Goal: Task Accomplishment & Management: Manage account settings

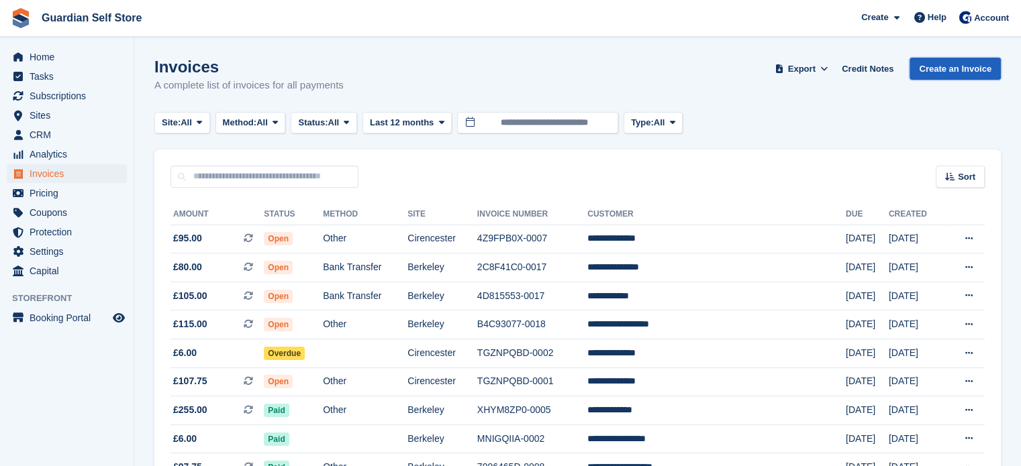
click at [966, 62] on link "Create an Invoice" at bounding box center [954, 69] width 91 height 22
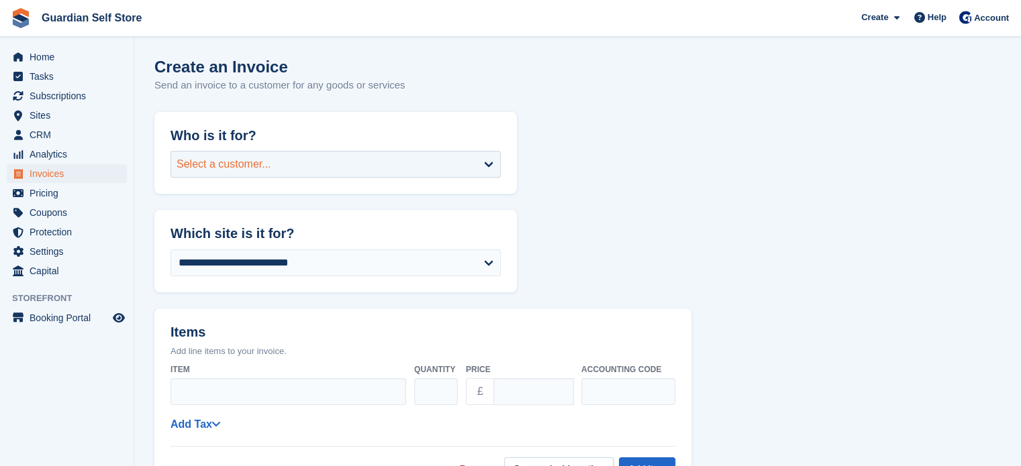
click at [383, 175] on div "Select a customer..." at bounding box center [335, 164] width 330 height 27
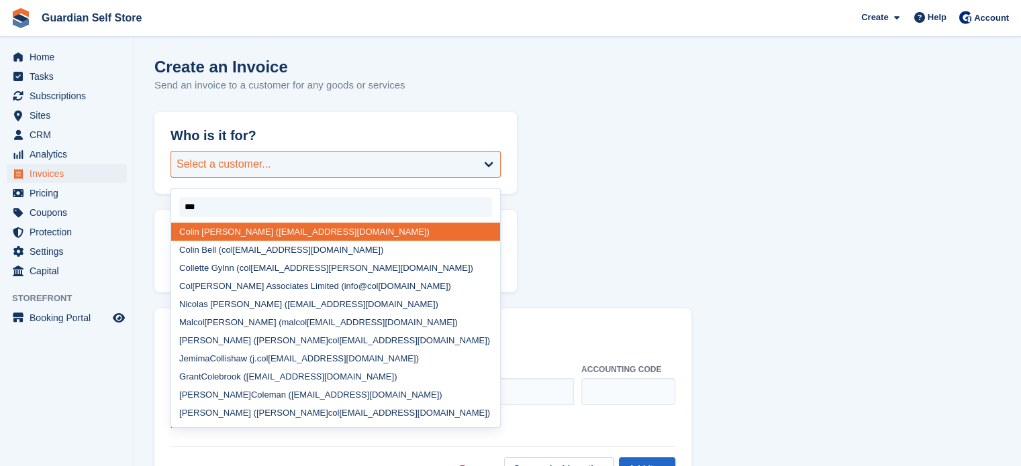
type input "****"
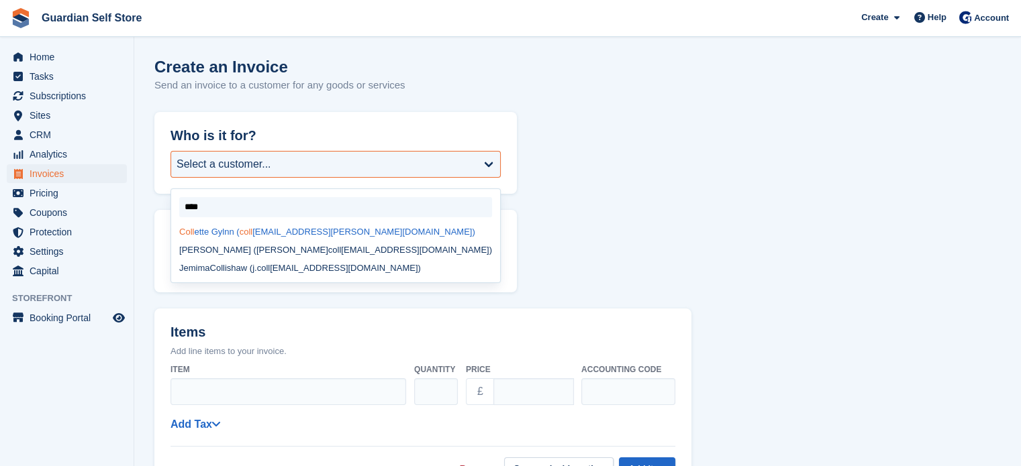
click at [296, 230] on div "Coll ette Gylnn ( coll ette.glynn@btinternet.com)" at bounding box center [335, 232] width 329 height 18
select select "******"
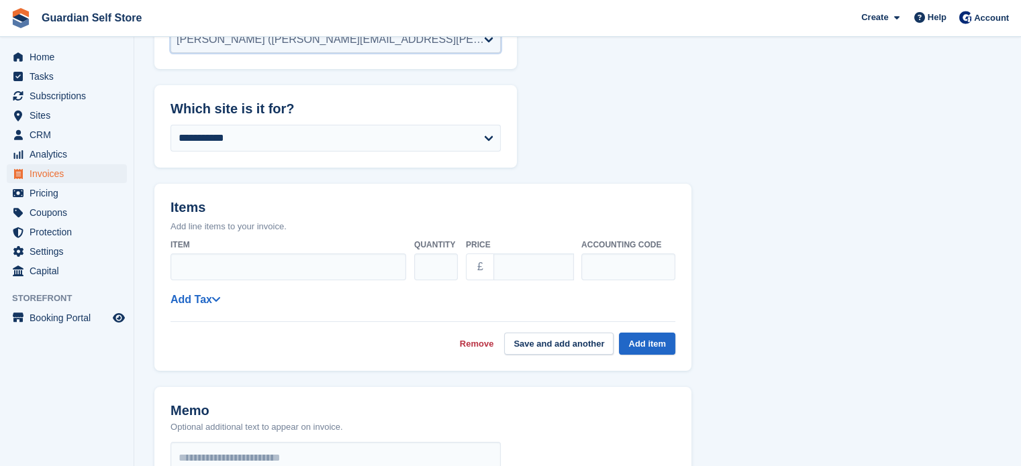
scroll to position [196, 0]
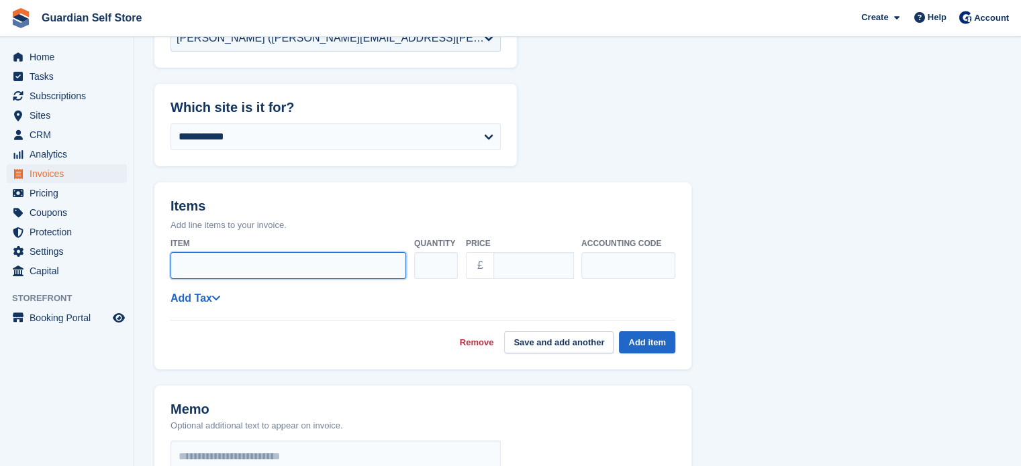
click at [206, 252] on input "Item" at bounding box center [288, 265] width 236 height 27
type input "*"
type input "**********"
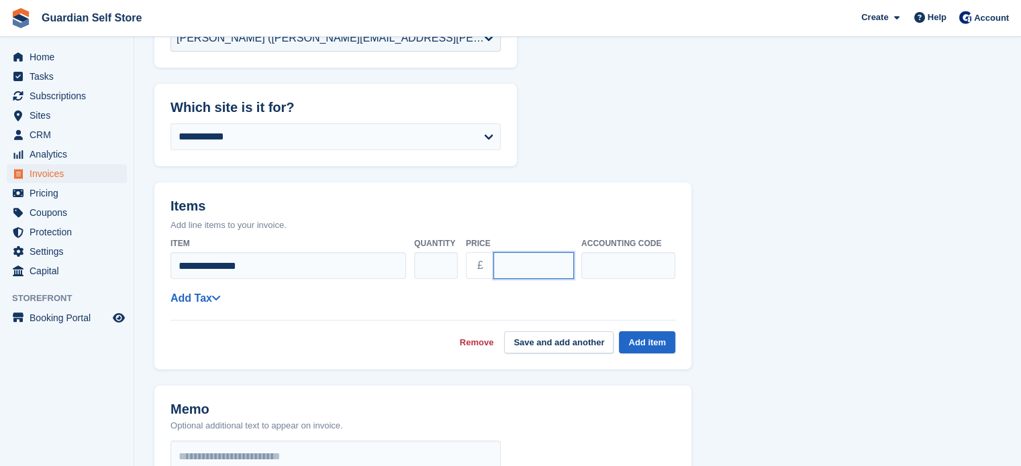
drag, startPoint x: 535, startPoint y: 244, endPoint x: 427, endPoint y: 234, distance: 108.6
click at [427, 234] on div "**********" at bounding box center [422, 258] width 505 height 53
type input "**"
click at [203, 293] on link "Add Tax" at bounding box center [195, 298] width 50 height 11
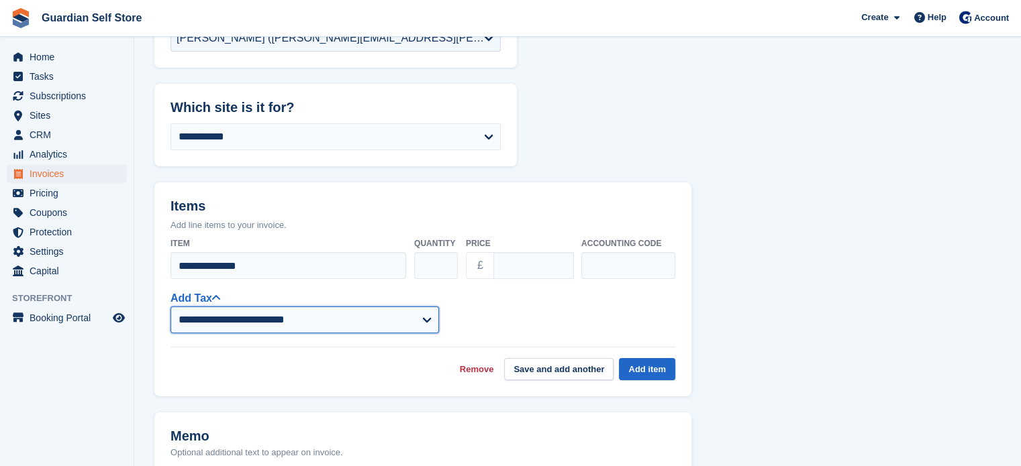
click at [212, 307] on select "**********" at bounding box center [304, 320] width 268 height 27
select select "***"
click at [170, 307] on select "**********" at bounding box center [304, 320] width 268 height 27
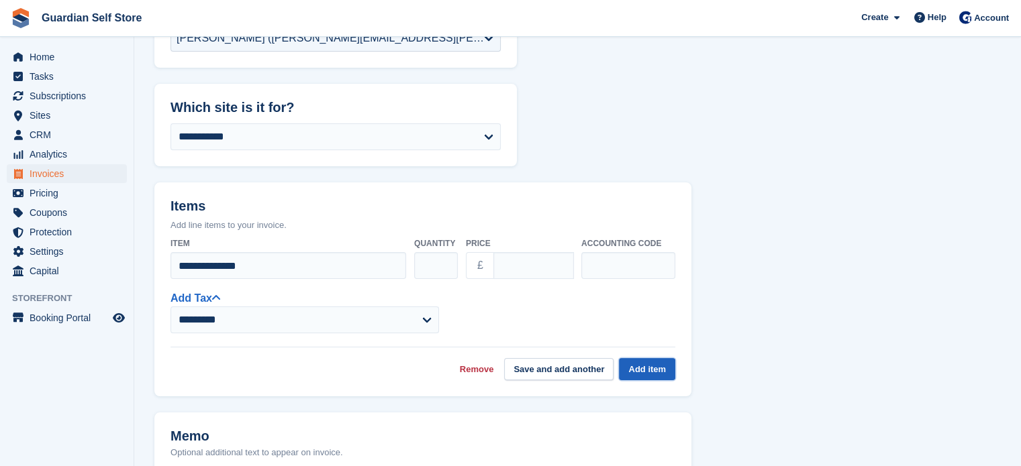
click at [633, 358] on button "Add item" at bounding box center [647, 369] width 56 height 22
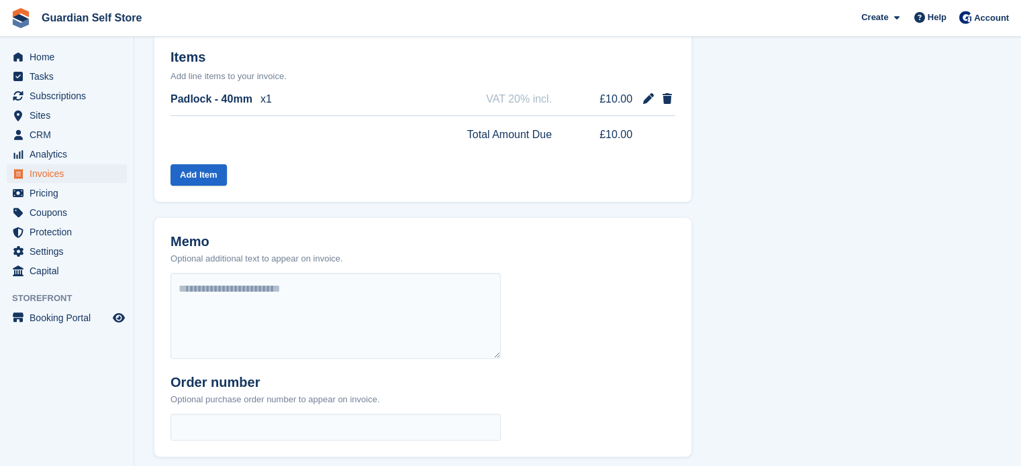
scroll to position [545, 0]
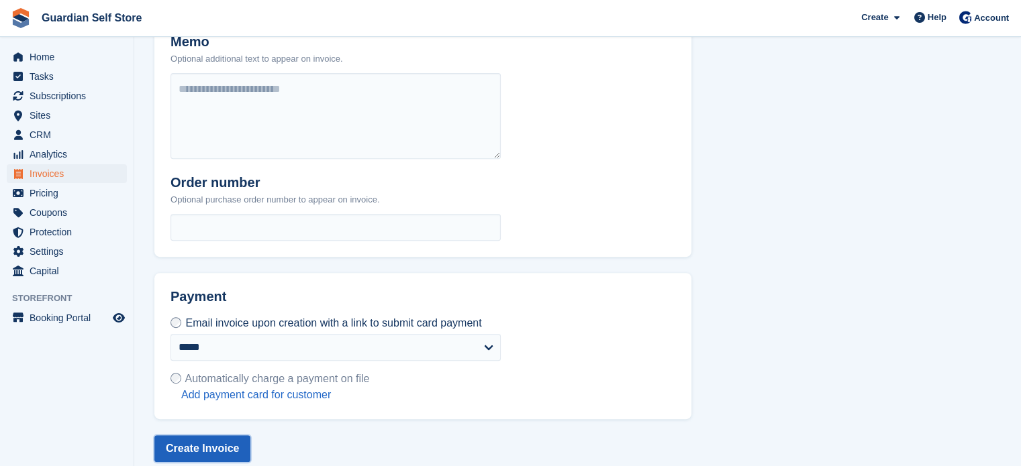
click at [207, 440] on button "Create Invoice" at bounding box center [202, 449] width 96 height 27
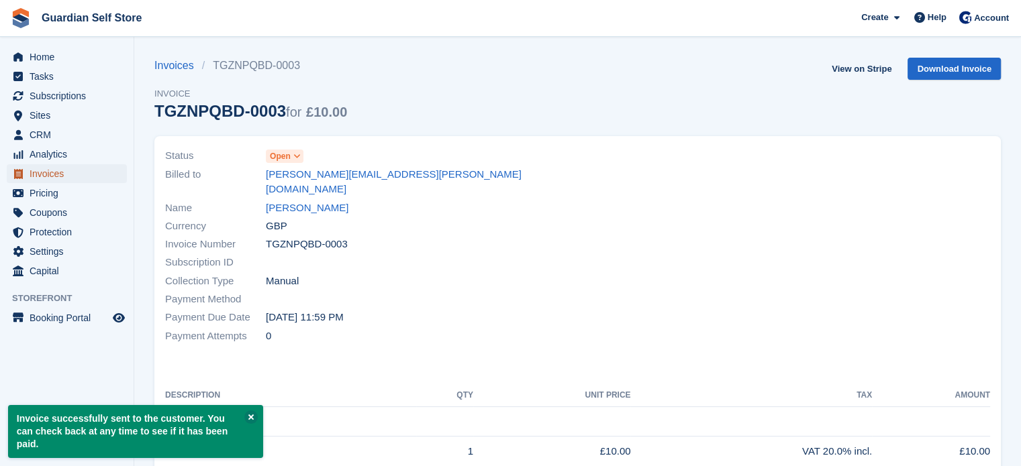
click at [59, 173] on span "Invoices" at bounding box center [70, 173] width 81 height 19
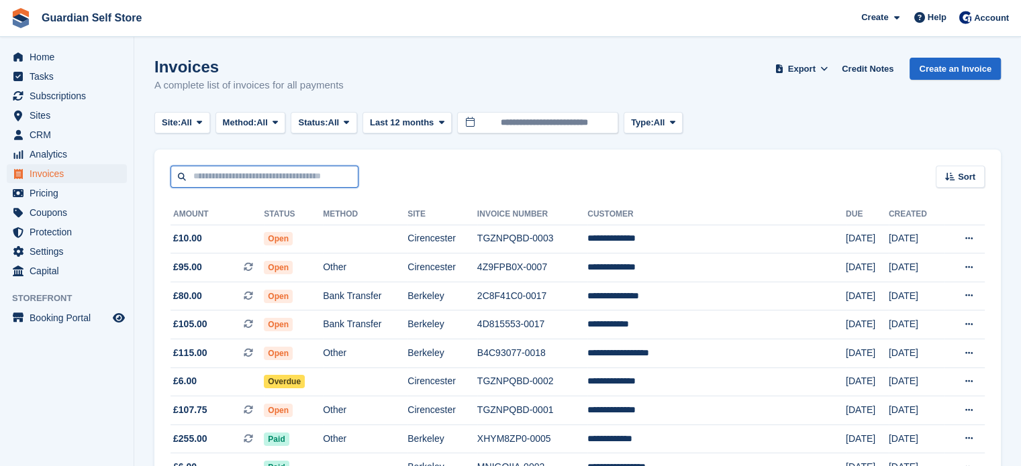
click at [285, 179] on input "text" at bounding box center [264, 177] width 188 height 22
type input "******"
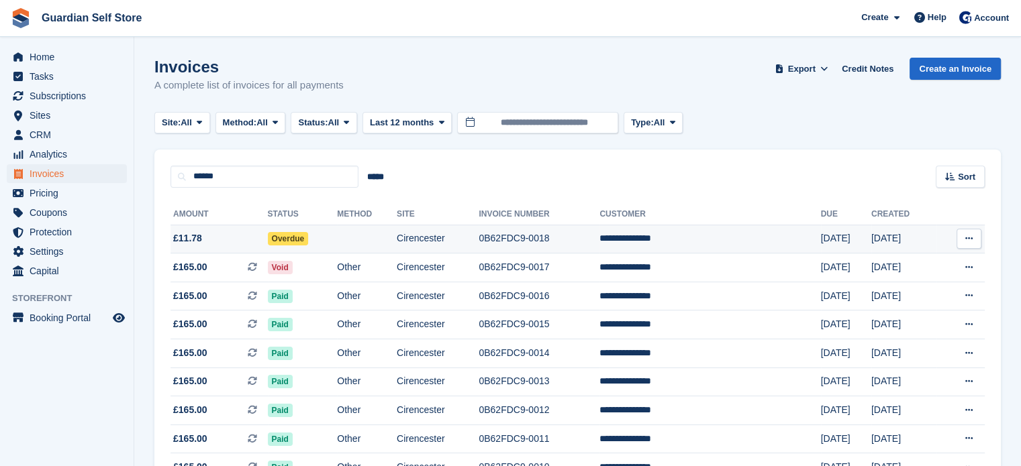
click at [245, 236] on span "£11.78" at bounding box center [218, 239] width 97 height 14
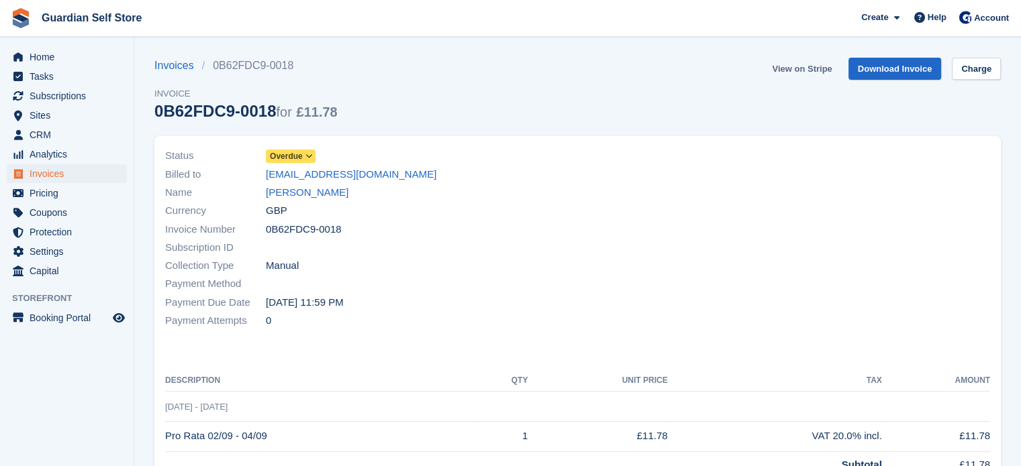
click at [811, 70] on link "View on Stripe" at bounding box center [801, 69] width 70 height 22
click at [58, 174] on span "Invoices" at bounding box center [70, 173] width 81 height 19
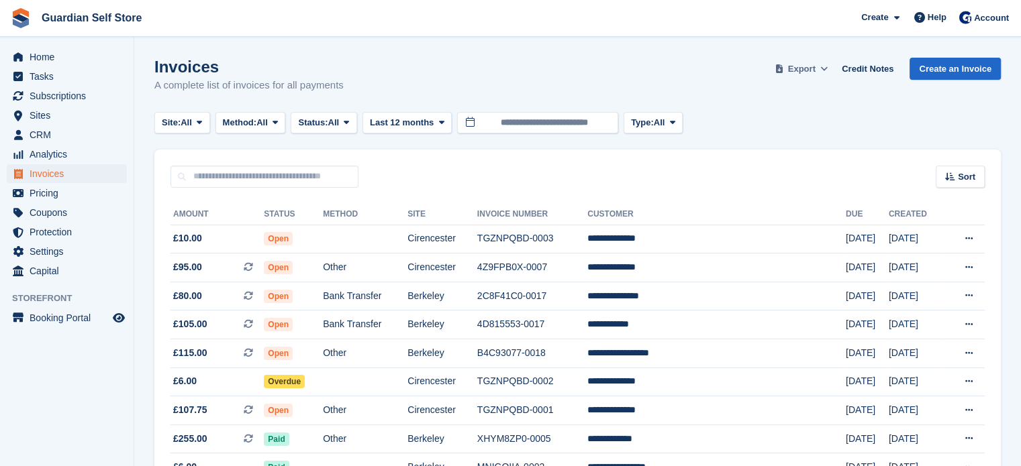
click at [823, 69] on button "Export" at bounding box center [801, 69] width 59 height 22
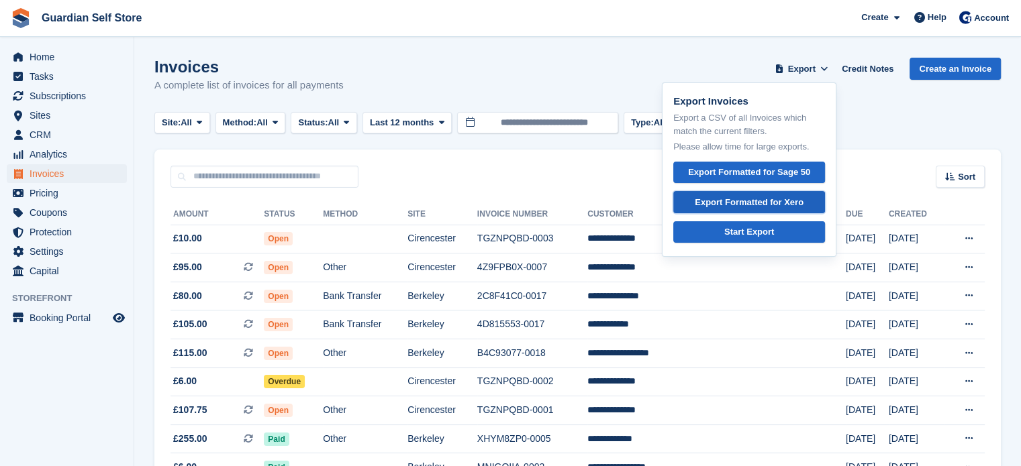
click at [781, 201] on div "Export Formatted for Xero" at bounding box center [749, 202] width 109 height 13
click at [537, 240] on td "TGZNPQBD-0003" at bounding box center [532, 239] width 110 height 29
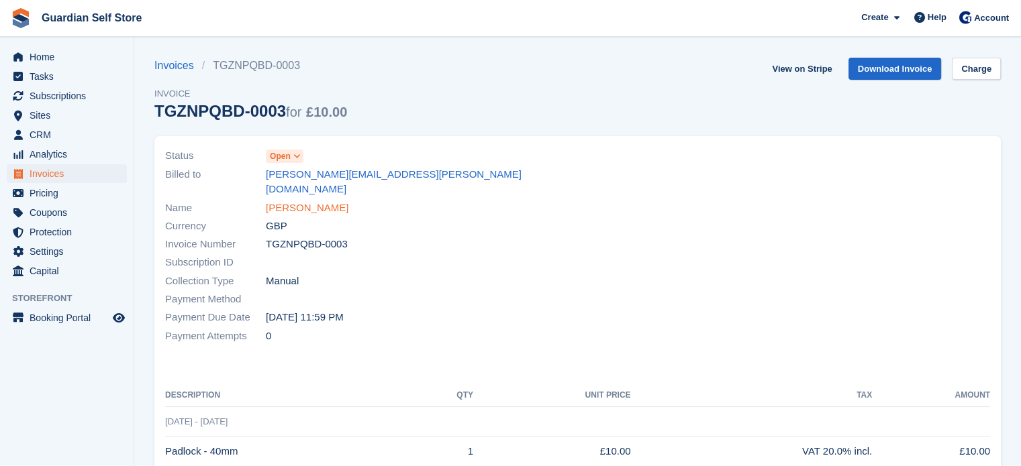
drag, startPoint x: 0, startPoint y: 0, endPoint x: 317, endPoint y: 196, distance: 372.5
click at [317, 201] on link "[PERSON_NAME]" at bounding box center [307, 208] width 83 height 15
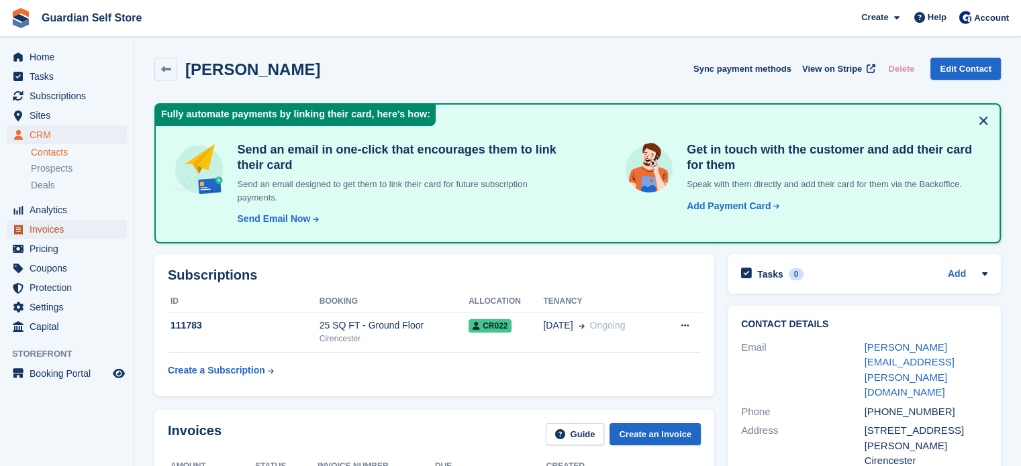
click at [84, 222] on span "Invoices" at bounding box center [70, 229] width 81 height 19
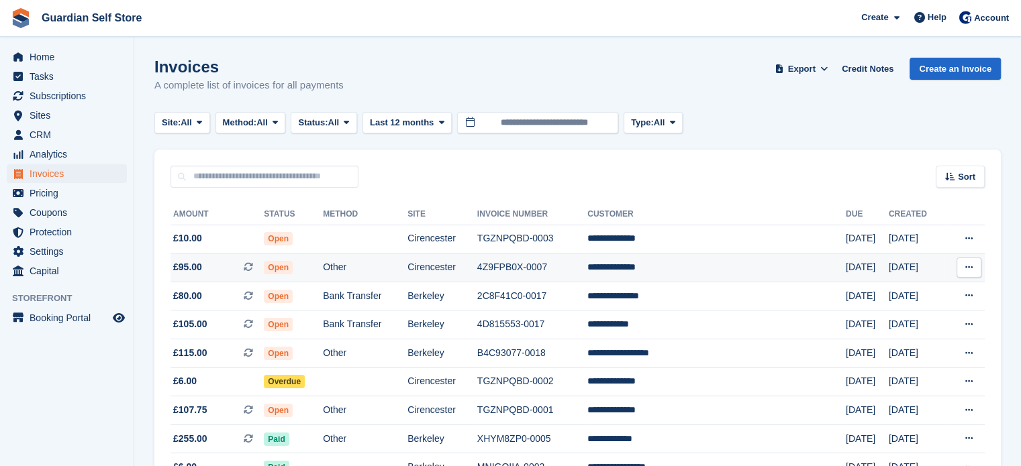
click at [546, 274] on td "4Z9FPB0X-0007" at bounding box center [532, 268] width 110 height 29
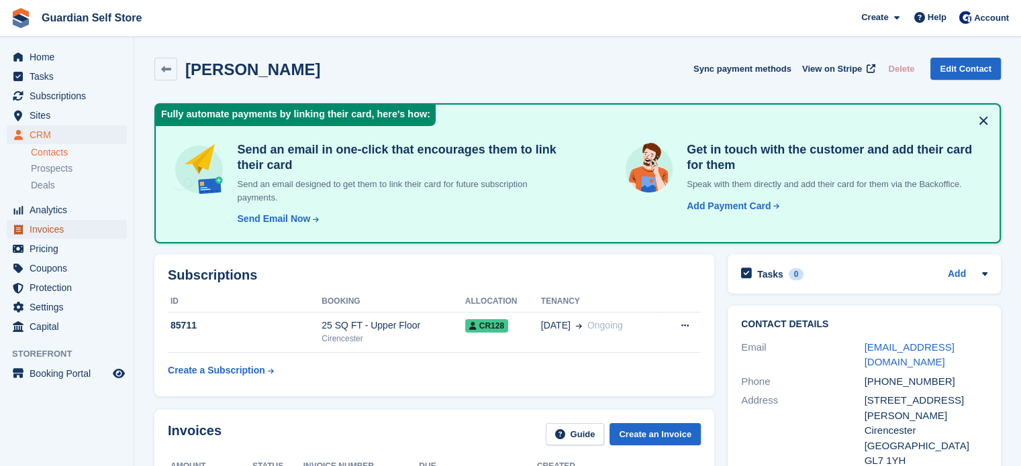
click at [72, 230] on span "Invoices" at bounding box center [70, 229] width 81 height 19
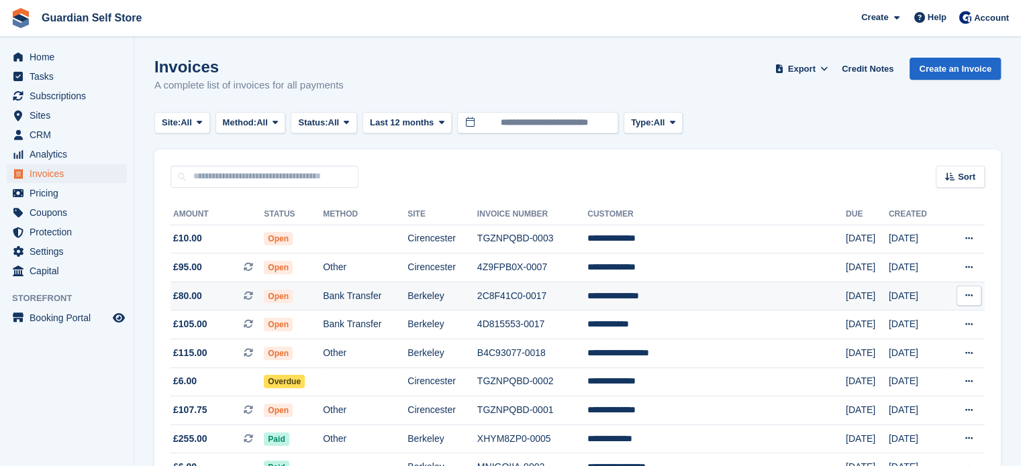
click at [352, 293] on td "Bank Transfer" at bounding box center [365, 296] width 85 height 29
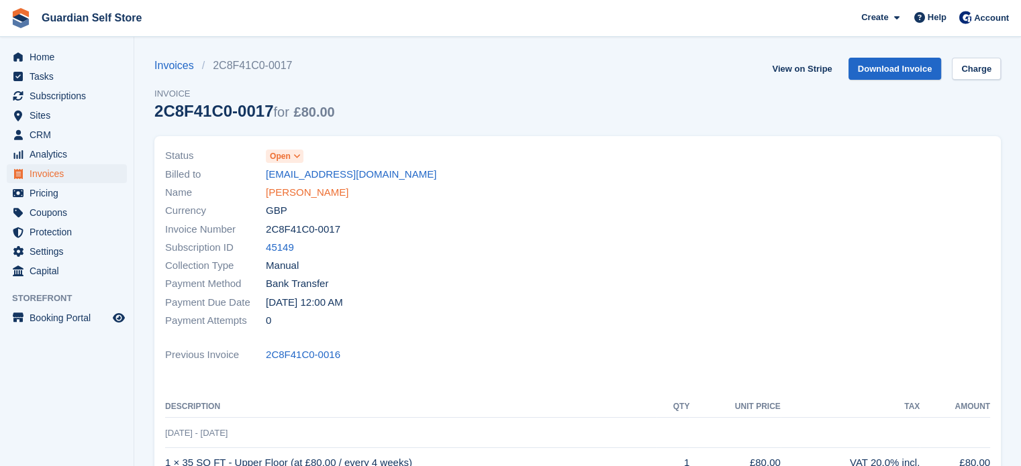
click at [325, 197] on link "Stephanie Jones" at bounding box center [307, 192] width 83 height 15
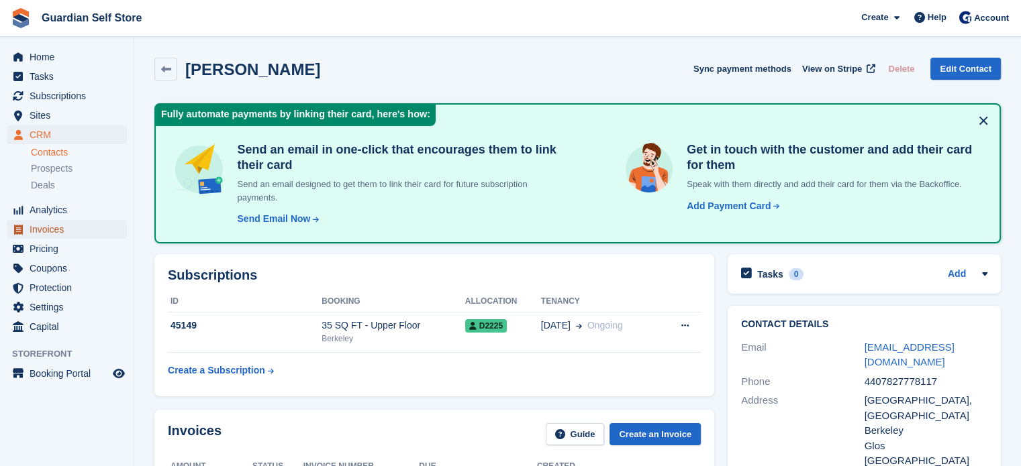
click at [100, 236] on span "Invoices" at bounding box center [70, 229] width 81 height 19
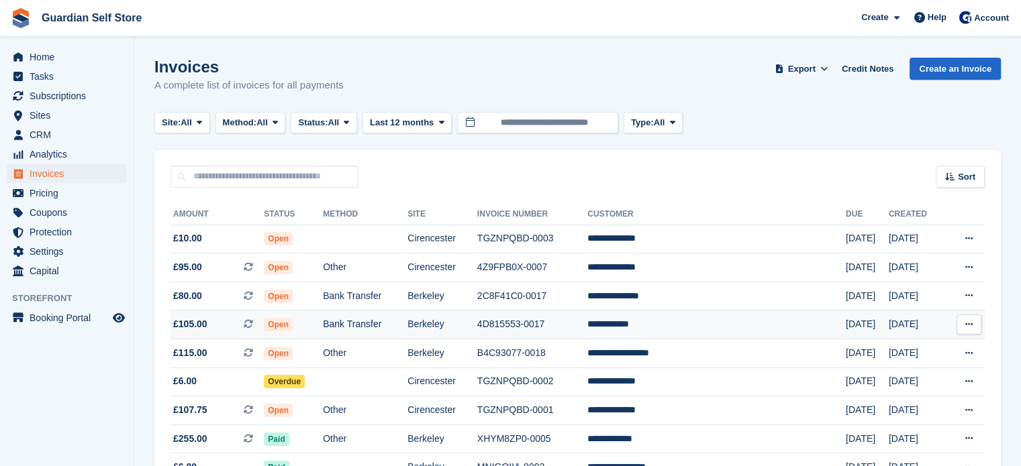
click at [317, 332] on td "Open" at bounding box center [293, 325] width 59 height 29
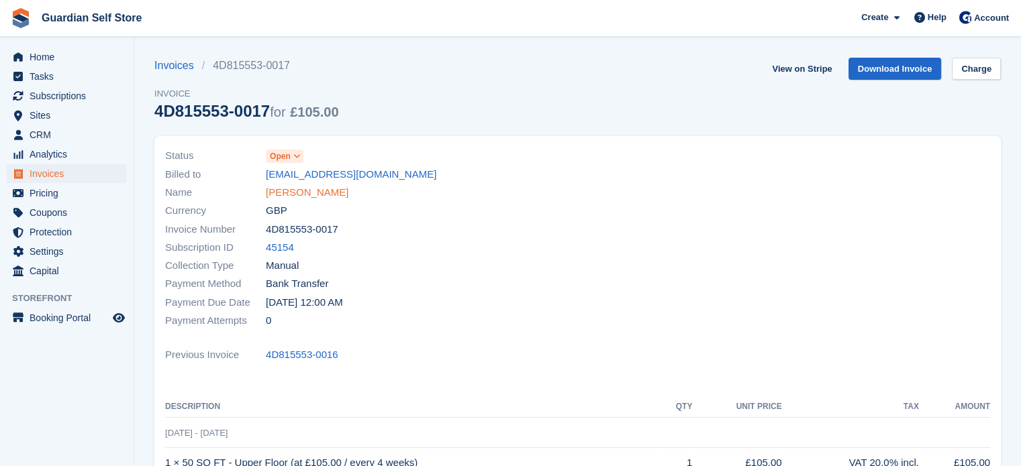
click at [278, 197] on link "David Harvey" at bounding box center [307, 192] width 83 height 15
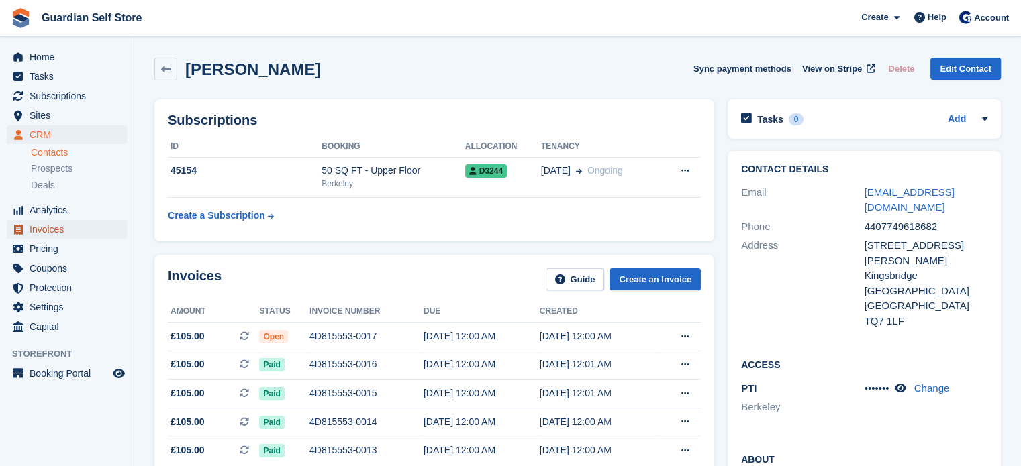
click at [65, 226] on span "Invoices" at bounding box center [70, 229] width 81 height 19
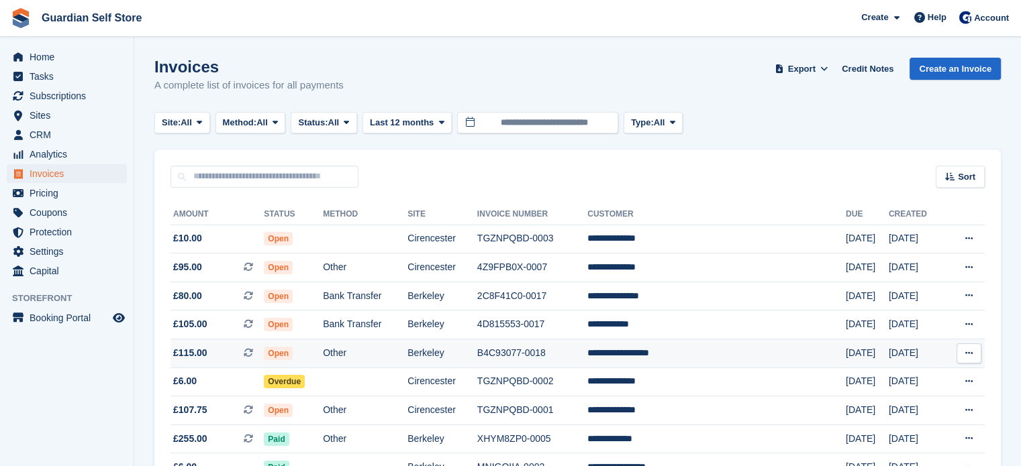
click at [323, 362] on td "Open" at bounding box center [293, 354] width 59 height 29
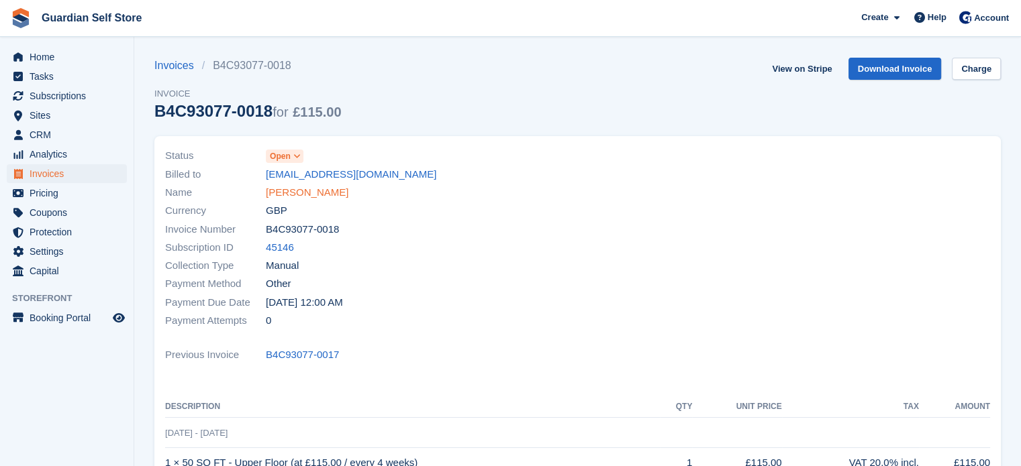
click at [295, 195] on link "[PERSON_NAME]" at bounding box center [307, 192] width 83 height 15
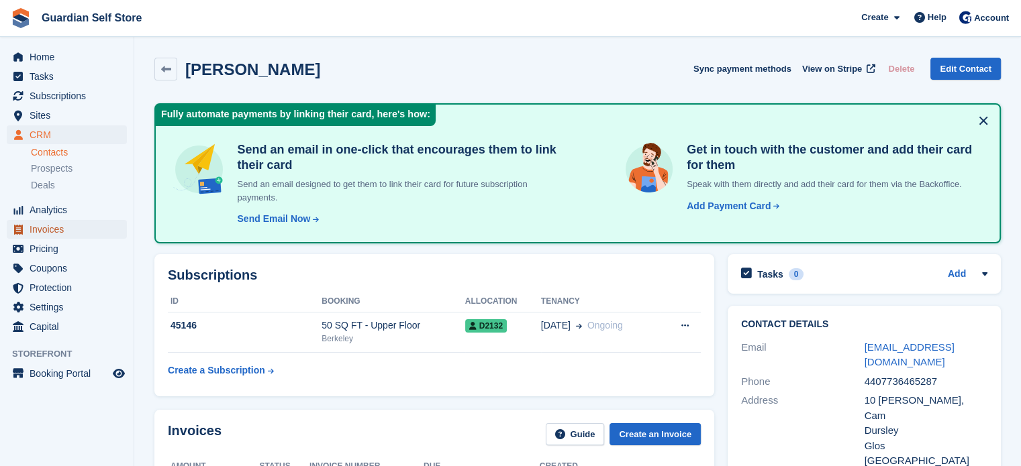
click at [97, 222] on span "Invoices" at bounding box center [70, 229] width 81 height 19
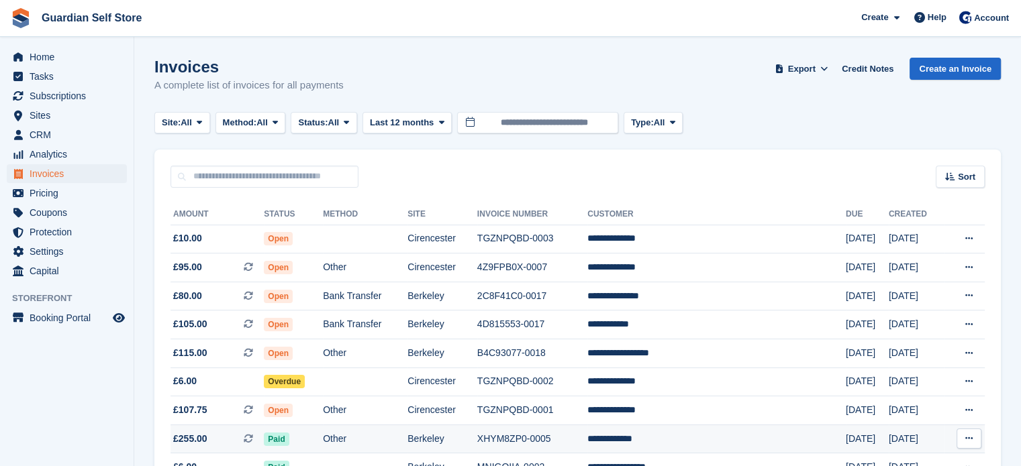
click at [580, 428] on td "XHYM8ZP0-0005" at bounding box center [532, 439] width 110 height 29
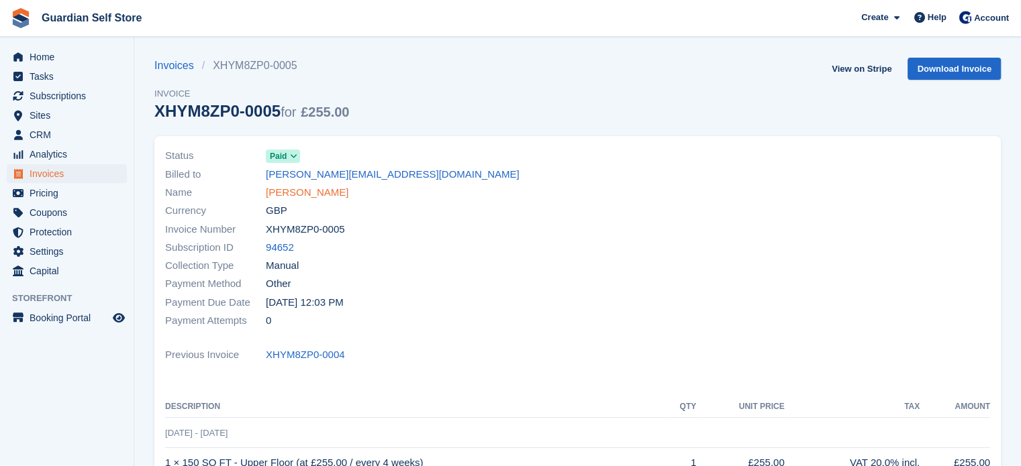
click at [294, 186] on link "Bobbie Miller" at bounding box center [307, 192] width 83 height 15
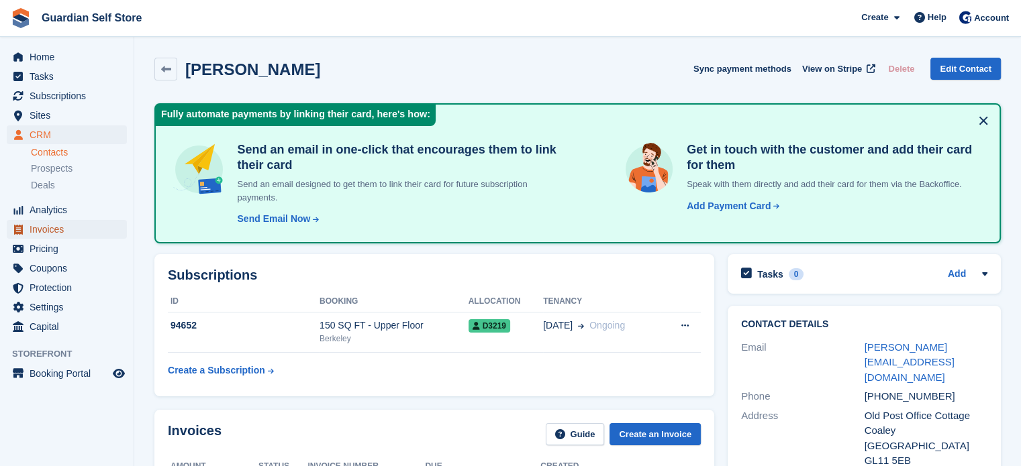
click at [38, 236] on span "Invoices" at bounding box center [70, 229] width 81 height 19
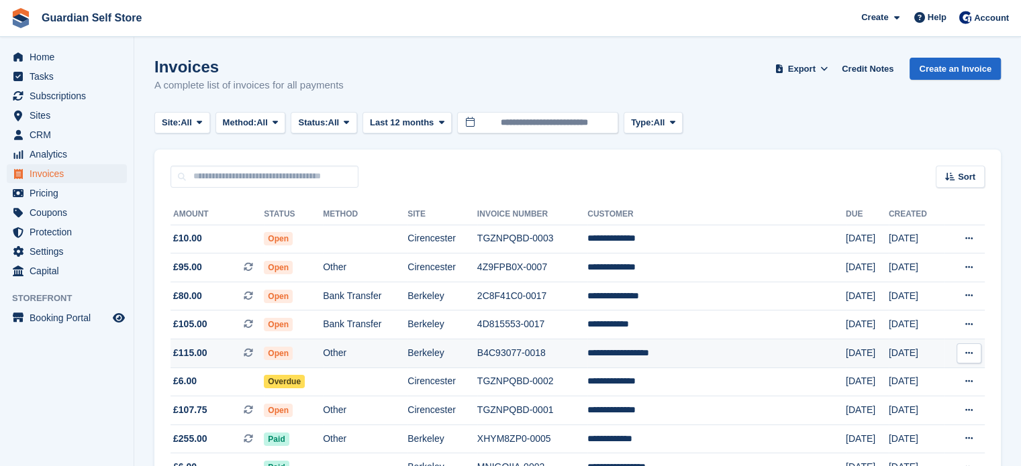
click at [397, 358] on td "Other" at bounding box center [365, 354] width 85 height 29
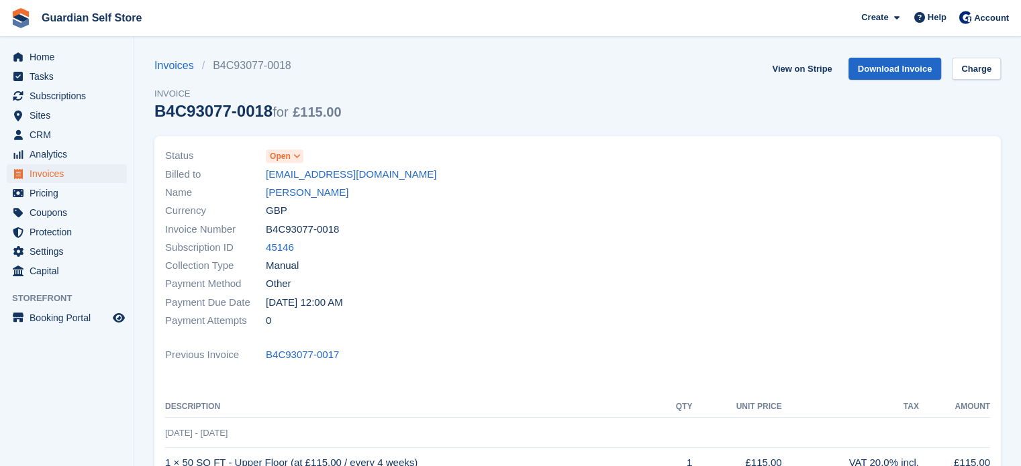
click at [289, 195] on link "[PERSON_NAME]" at bounding box center [307, 192] width 83 height 15
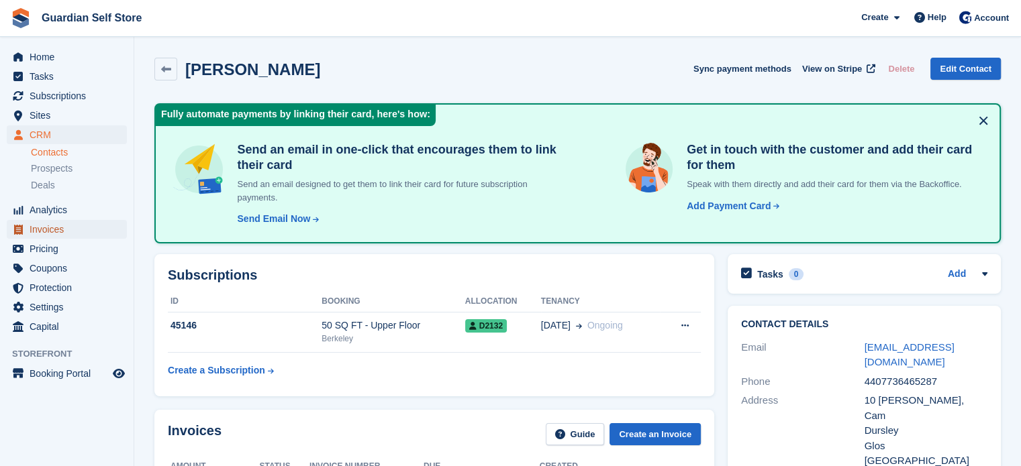
click at [93, 229] on span "Invoices" at bounding box center [70, 229] width 81 height 19
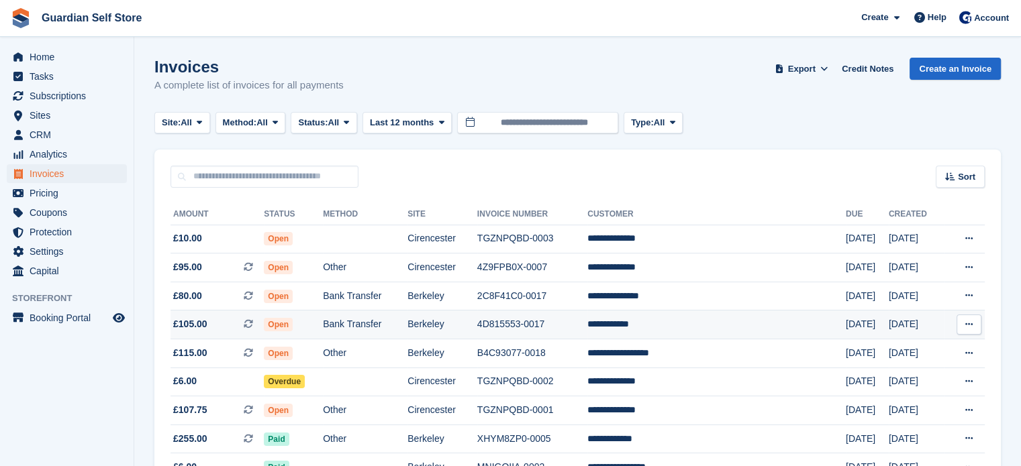
click at [477, 325] on td "Berkeley" at bounding box center [442, 325] width 70 height 29
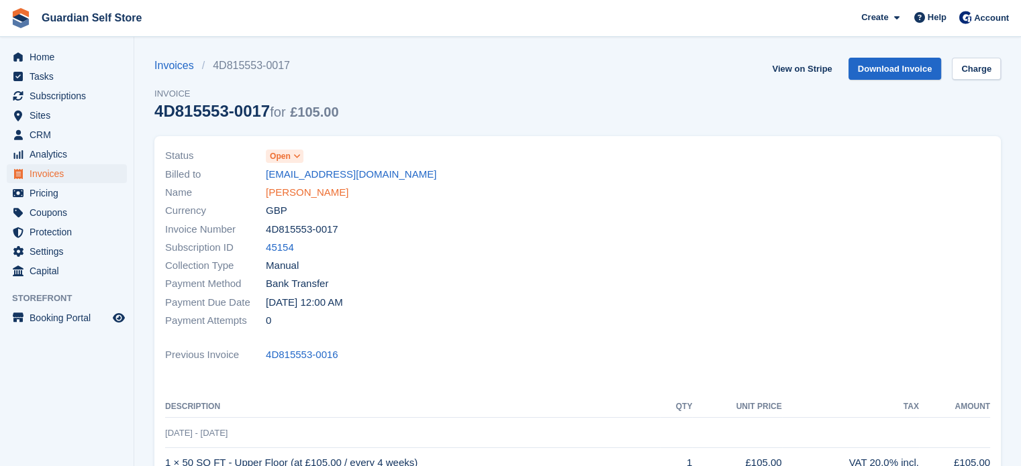
click at [299, 198] on link "[PERSON_NAME]" at bounding box center [307, 192] width 83 height 15
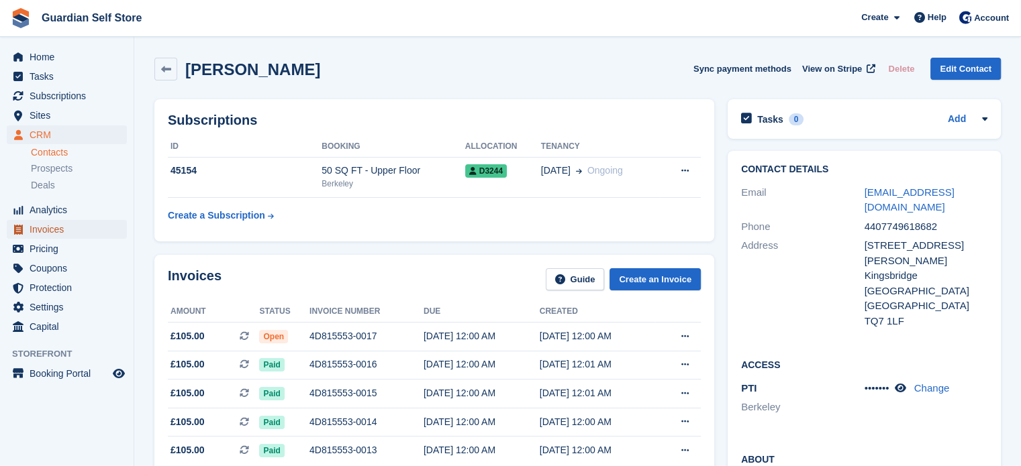
click at [63, 224] on span "Invoices" at bounding box center [70, 229] width 81 height 19
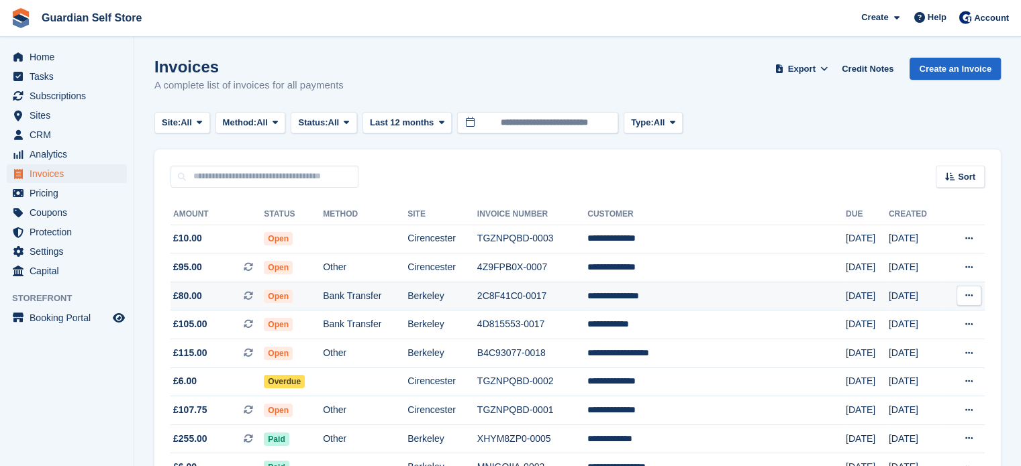
click at [407, 287] on td "Bank Transfer" at bounding box center [365, 296] width 85 height 29
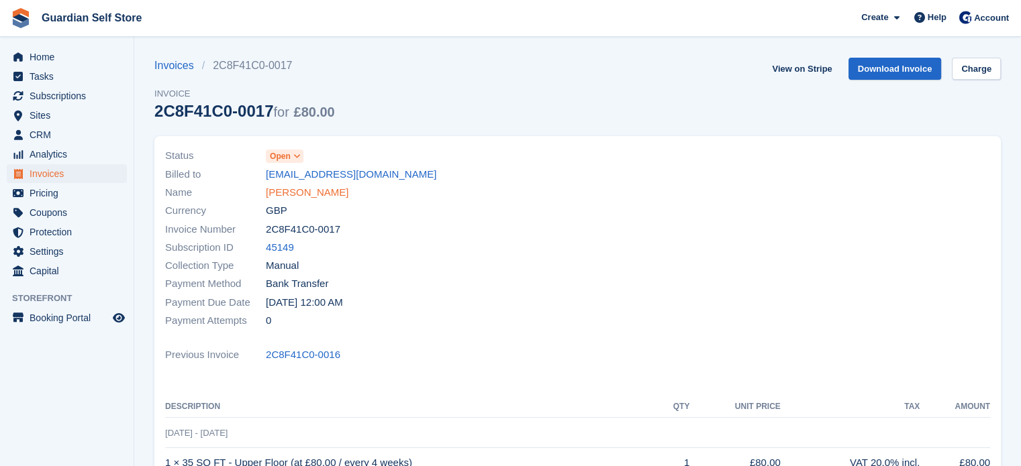
click at [330, 199] on link "Stephanie Jones" at bounding box center [307, 192] width 83 height 15
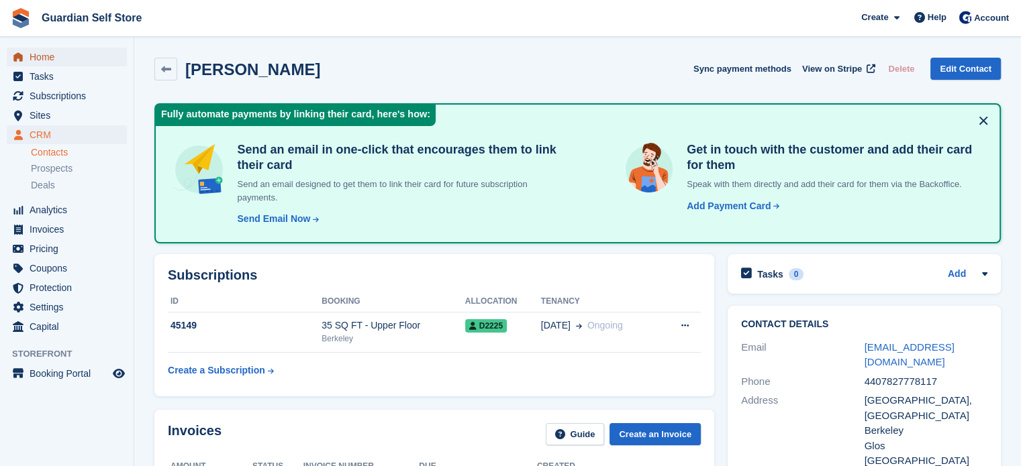
click at [91, 59] on span "Home" at bounding box center [70, 57] width 81 height 19
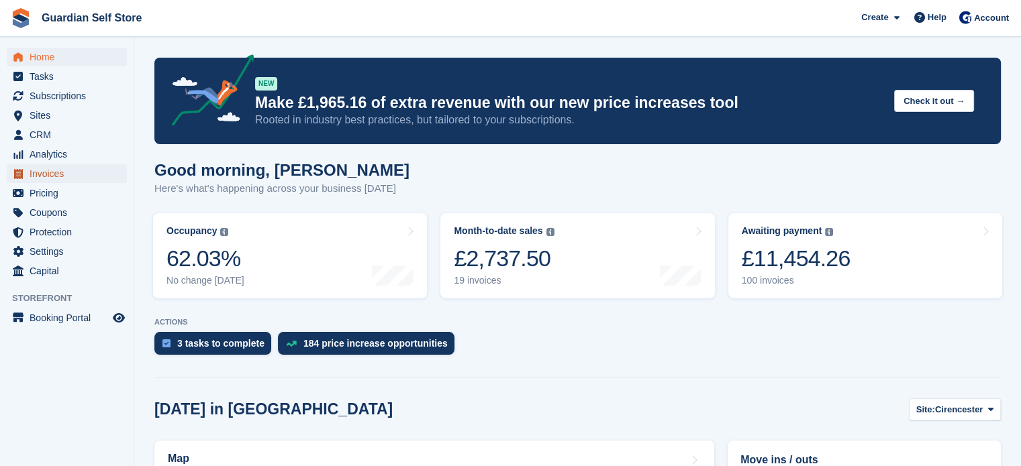
click at [56, 182] on span "Invoices" at bounding box center [70, 173] width 81 height 19
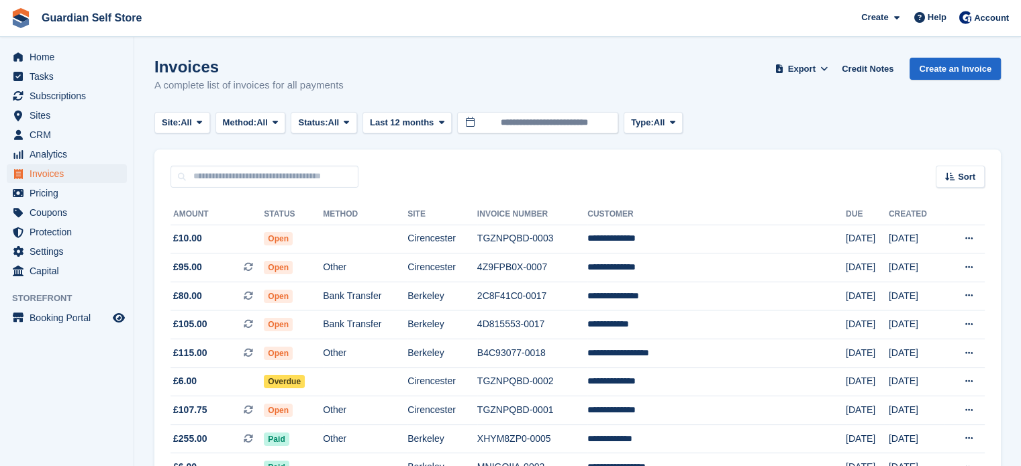
click at [548, 324] on td "4D815553-0017" at bounding box center [532, 325] width 110 height 29
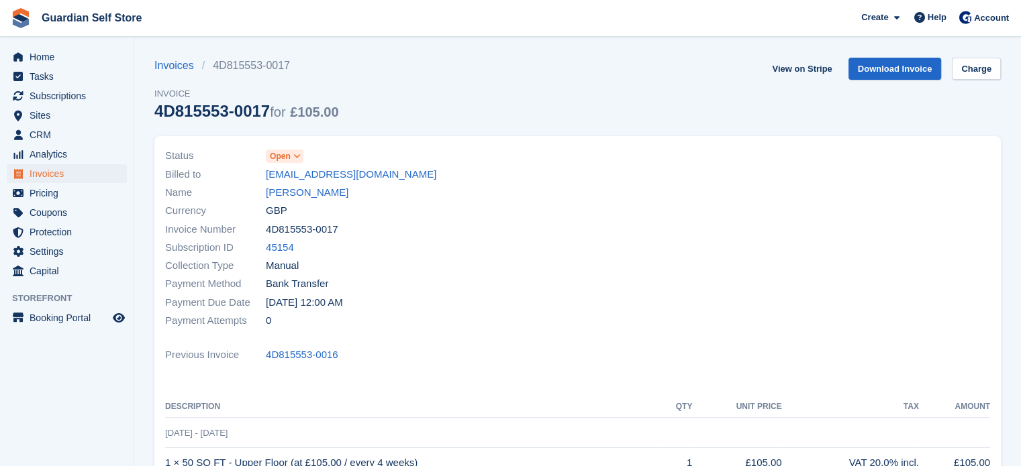
click at [285, 155] on span "Open" at bounding box center [280, 156] width 21 height 12
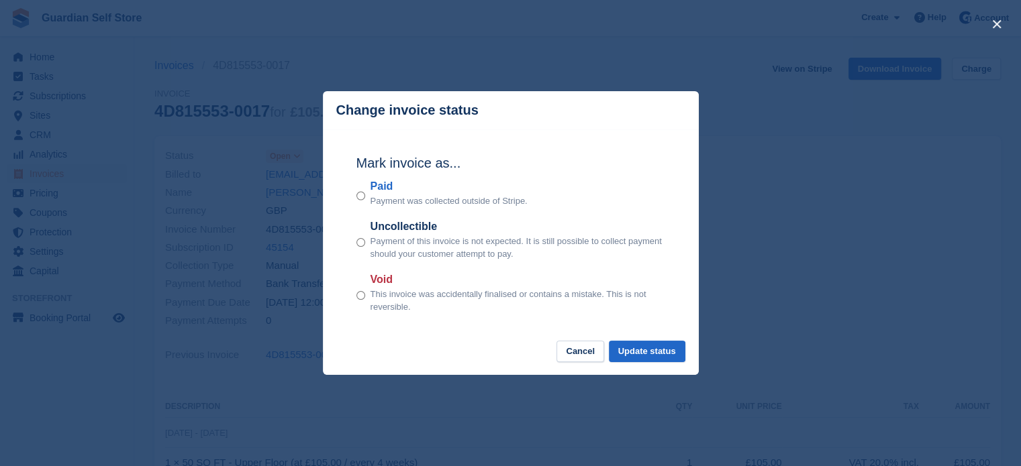
click at [376, 184] on label "Paid" at bounding box center [448, 187] width 157 height 16
click at [656, 346] on button "Update status" at bounding box center [647, 352] width 77 height 22
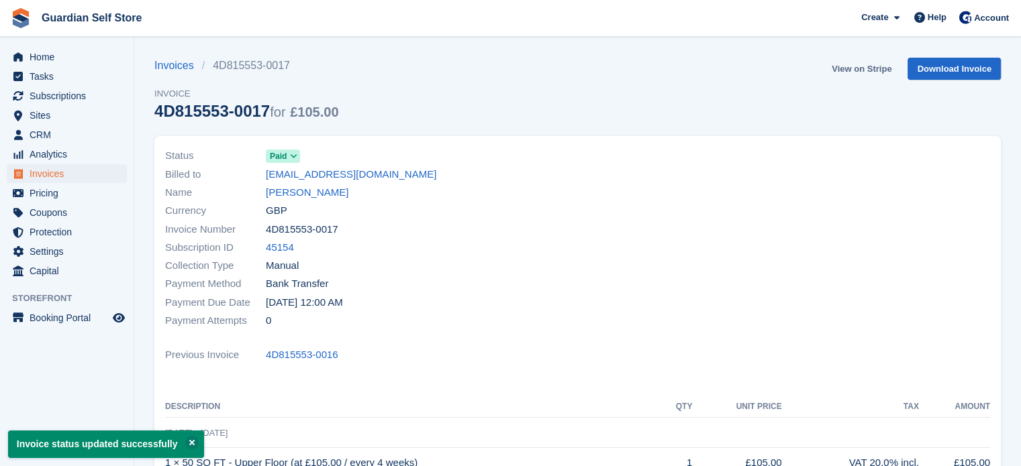
click at [860, 71] on link "View on Stripe" at bounding box center [861, 69] width 70 height 22
click at [99, 171] on span "Invoices" at bounding box center [70, 173] width 81 height 19
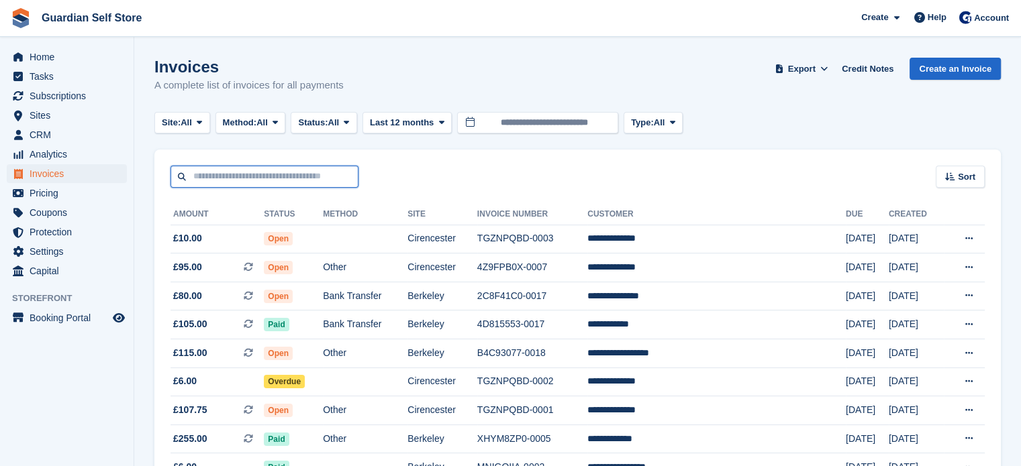
click at [260, 174] on input "text" at bounding box center [264, 177] width 188 height 22
type input "****"
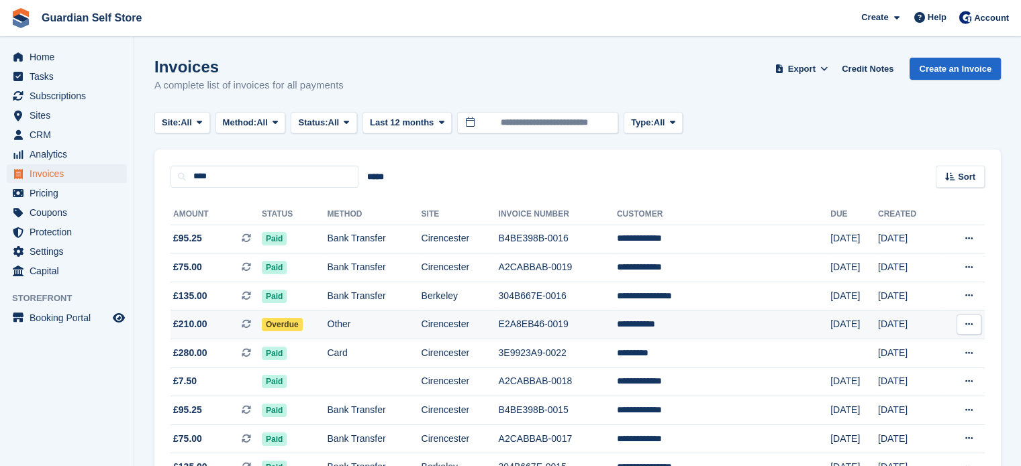
click at [223, 312] on td "£210.00 This is a recurring subscription invoice." at bounding box center [215, 325] width 91 height 29
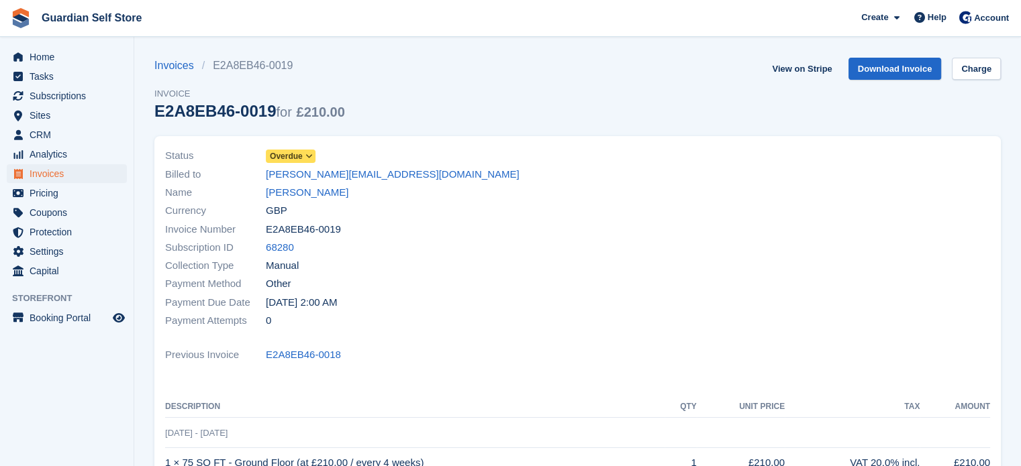
click at [291, 158] on span "Overdue" at bounding box center [286, 156] width 33 height 12
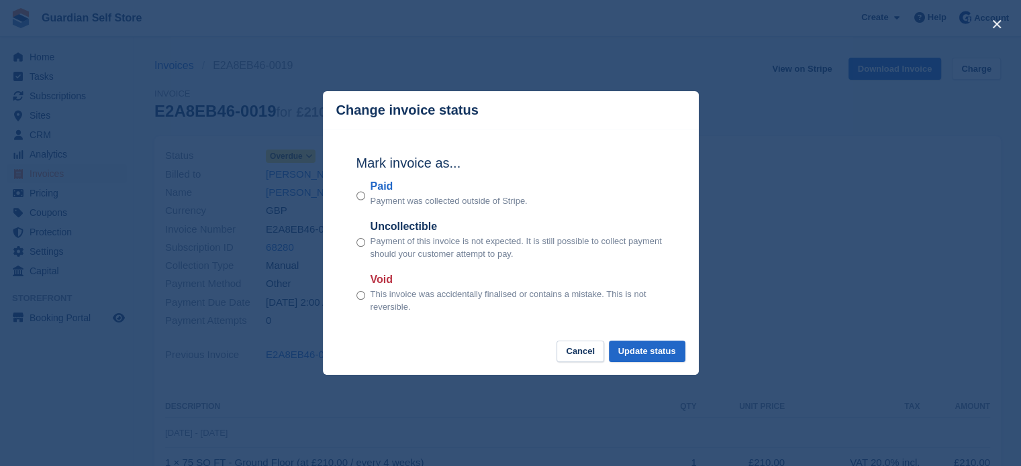
click at [377, 189] on label "Paid" at bounding box center [448, 187] width 157 height 16
click at [638, 352] on button "Update status" at bounding box center [647, 352] width 77 height 22
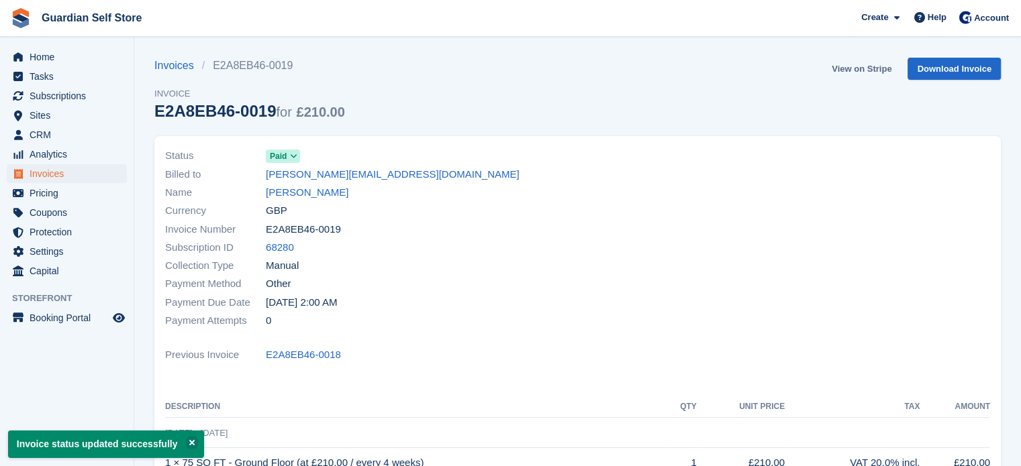
click at [846, 70] on link "View on Stripe" at bounding box center [861, 69] width 70 height 22
click at [57, 170] on span "Invoices" at bounding box center [70, 173] width 81 height 19
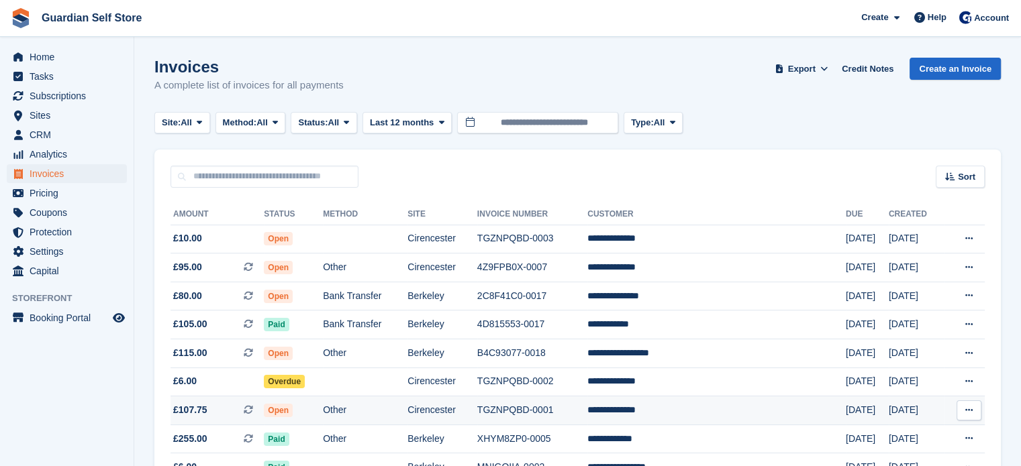
click at [246, 406] on span "£107.75 This is a recurring subscription invoice." at bounding box center [216, 410] width 93 height 14
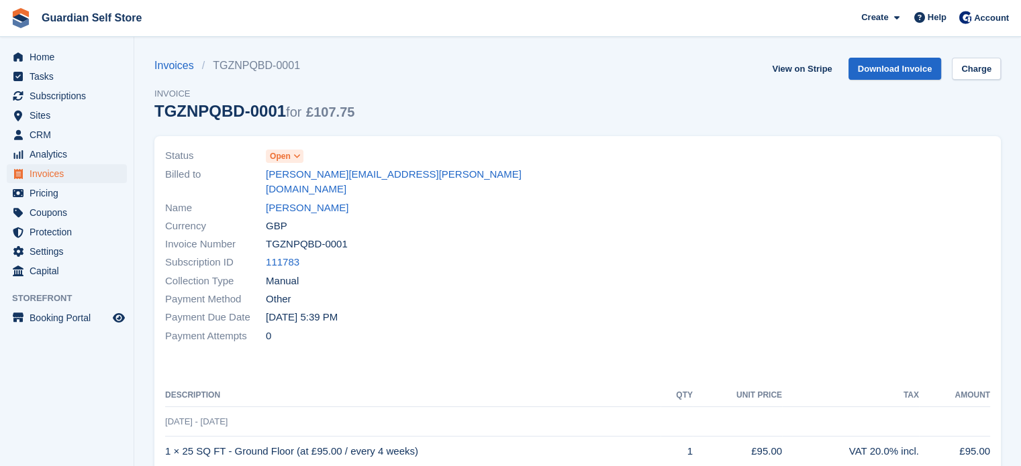
click at [283, 155] on span "Open" at bounding box center [280, 156] width 21 height 12
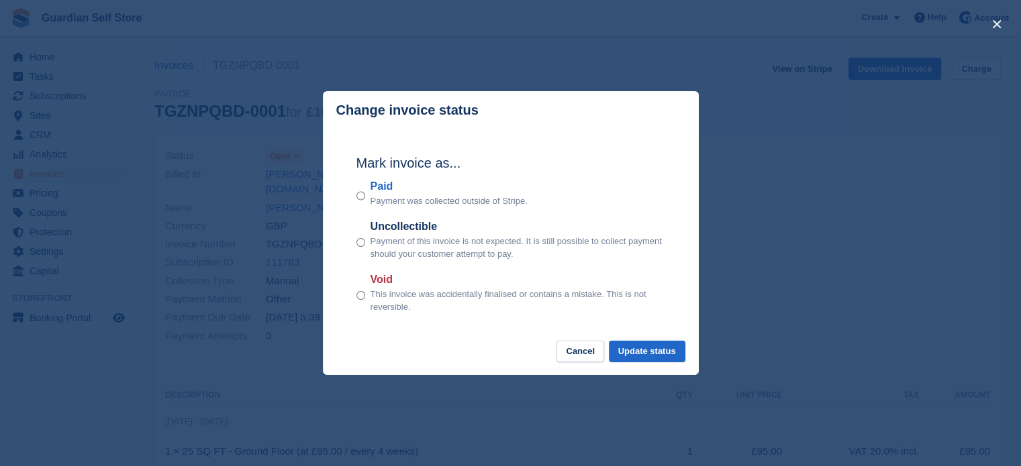
click at [377, 185] on label "Paid" at bounding box center [448, 187] width 157 height 16
click at [625, 349] on button "Update status" at bounding box center [647, 352] width 77 height 22
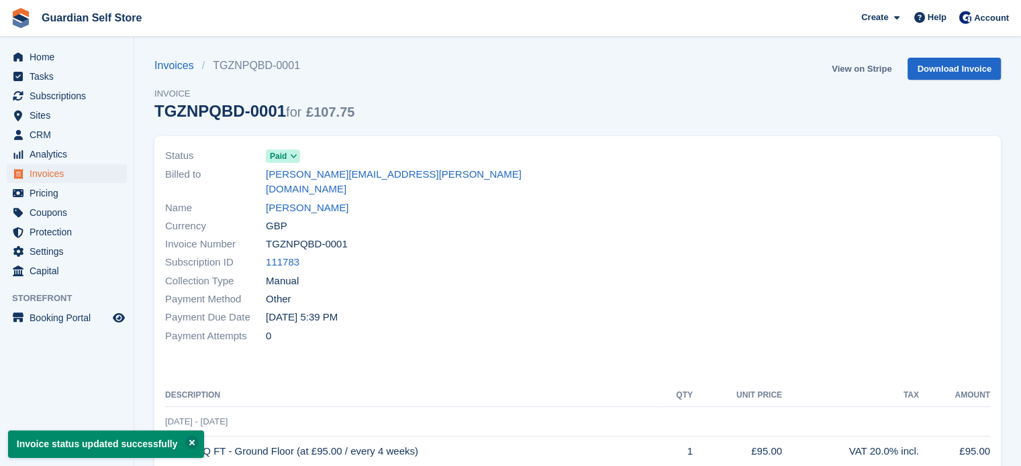
click at [840, 65] on link "View on Stripe" at bounding box center [861, 69] width 70 height 22
click at [63, 177] on span "Invoices" at bounding box center [70, 173] width 81 height 19
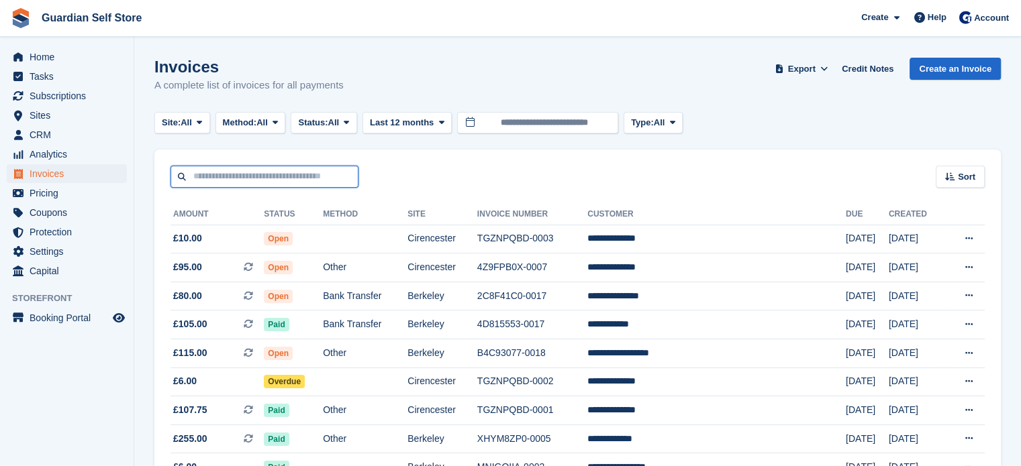
click at [244, 179] on input "text" at bounding box center [264, 177] width 188 height 22
type input "****"
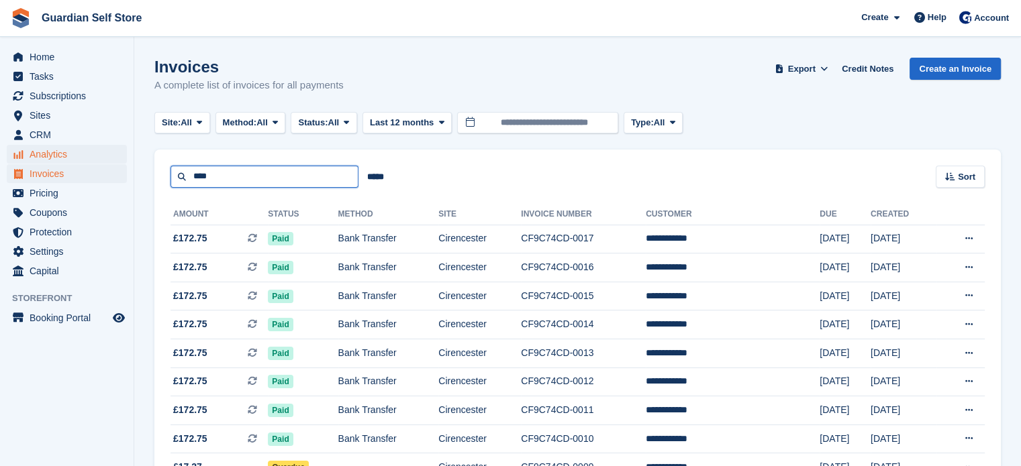
drag, startPoint x: 224, startPoint y: 179, endPoint x: 83, endPoint y: 160, distance: 142.8
click at [83, 160] on div "Home Tasks Subscriptions Subscriptions Subscriptions Price increases NEW Price …" at bounding box center [510, 346] width 1021 height 692
type input "****"
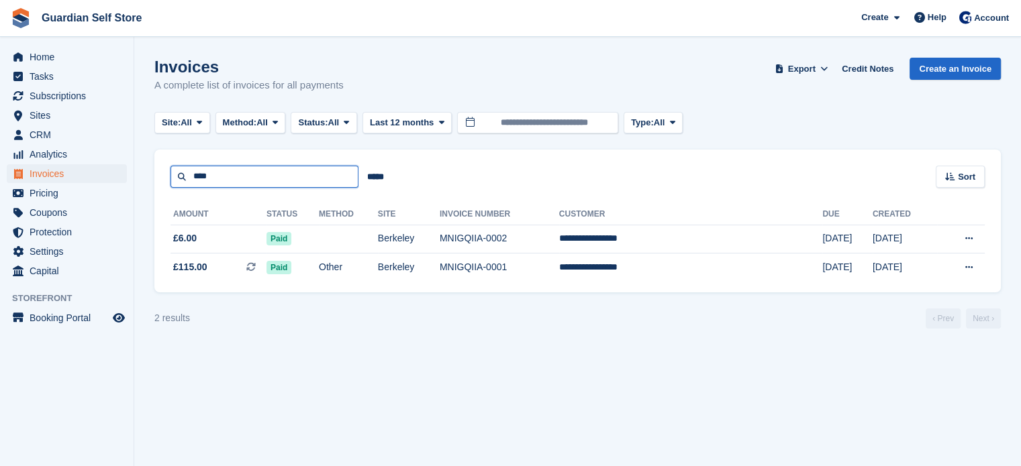
drag, startPoint x: 218, startPoint y: 174, endPoint x: 133, endPoint y: 159, distance: 86.5
click at [133, 159] on div "Home Tasks Subscriptions Subscriptions Subscriptions Price increases NEW Price …" at bounding box center [510, 233] width 1021 height 466
type input "****"
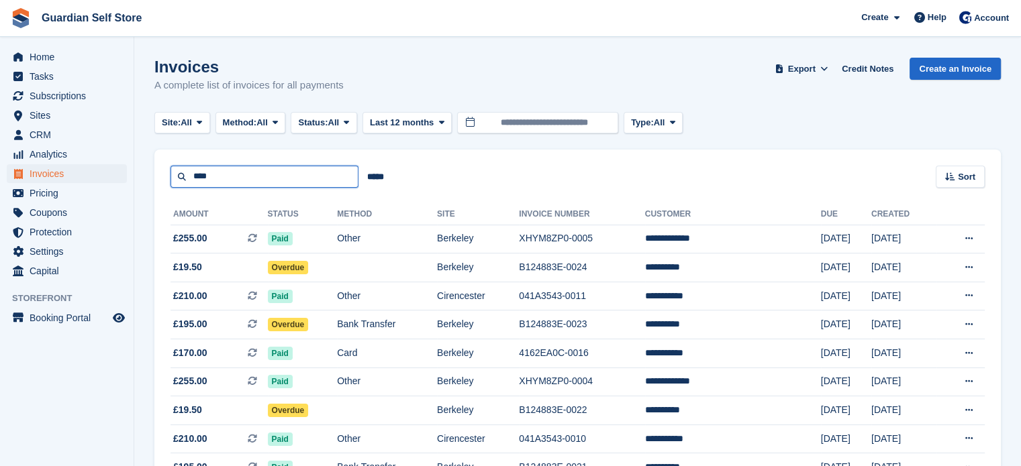
drag, startPoint x: 244, startPoint y: 179, endPoint x: 0, endPoint y: 148, distance: 245.6
type input "****"
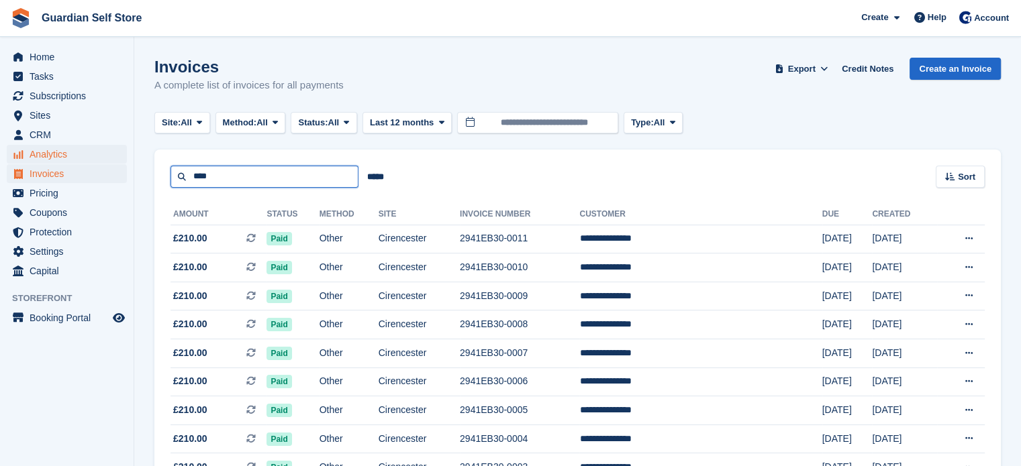
drag, startPoint x: 223, startPoint y: 185, endPoint x: 113, endPoint y: 157, distance: 114.1
click at [113, 157] on div "Home Tasks Subscriptions Subscriptions Subscriptions Price increases NEW Price …" at bounding box center [510, 303] width 1021 height 606
type input "***"
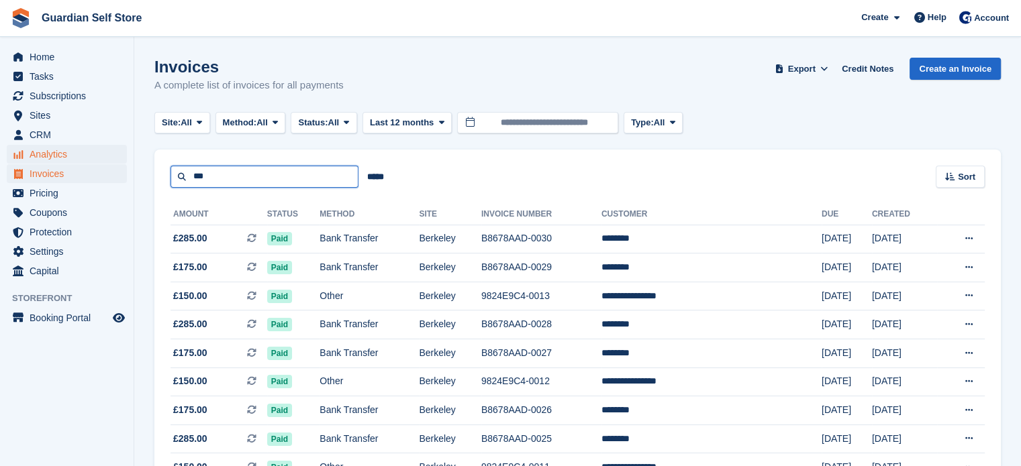
drag, startPoint x: 217, startPoint y: 180, endPoint x: 106, endPoint y: 159, distance: 113.3
type input "******"
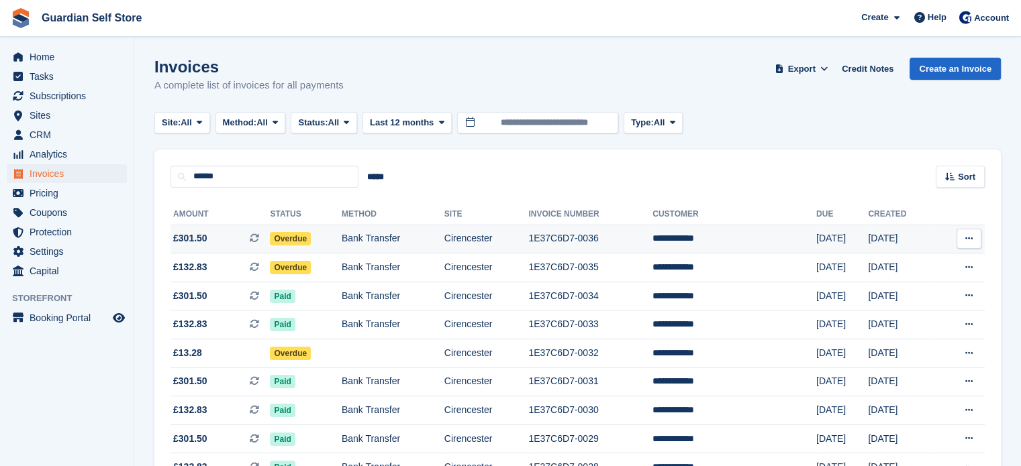
click at [212, 239] on span "£301.50 This is a recurring subscription invoice." at bounding box center [219, 239] width 99 height 14
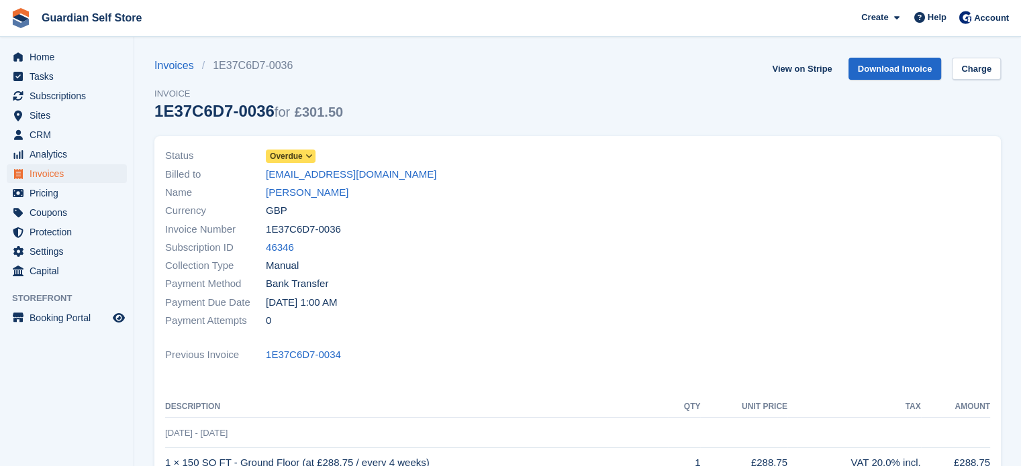
click at [277, 161] on span "Overdue" at bounding box center [286, 156] width 33 height 12
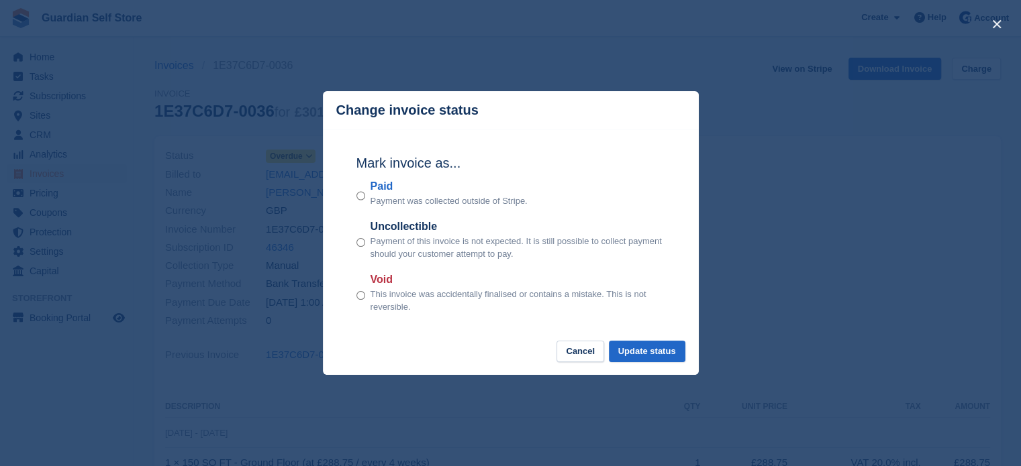
click at [386, 193] on label "Paid" at bounding box center [448, 187] width 157 height 16
click at [627, 351] on button "Update status" at bounding box center [647, 352] width 77 height 22
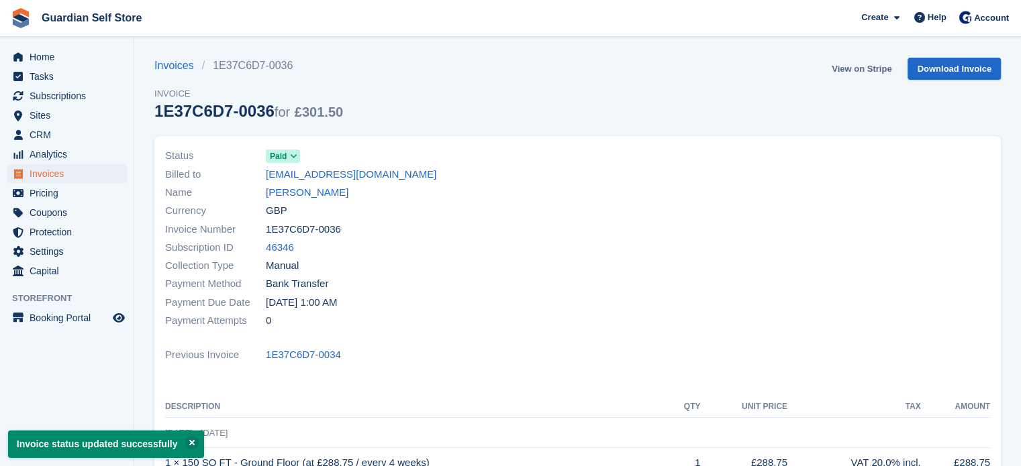
click at [858, 69] on link "View on Stripe" at bounding box center [861, 69] width 70 height 22
click at [85, 170] on span "Invoices" at bounding box center [70, 173] width 81 height 19
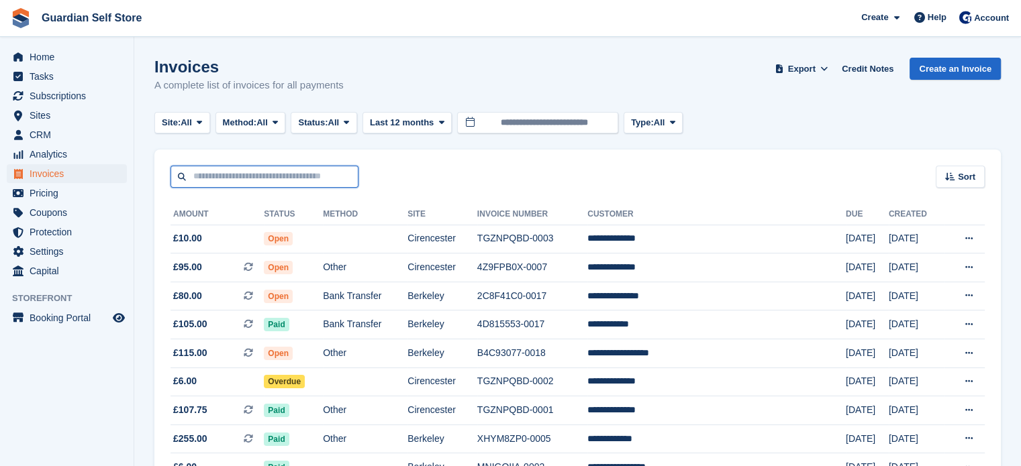
click at [298, 178] on input "text" at bounding box center [264, 177] width 188 height 22
type input "***"
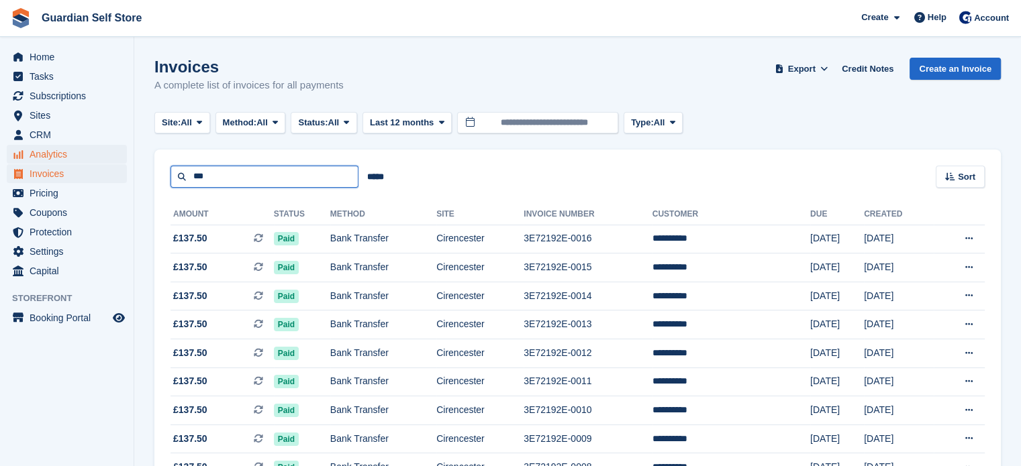
drag, startPoint x: 298, startPoint y: 178, endPoint x: 115, endPoint y: 159, distance: 183.5
click at [115, 159] on div "Home Tasks Subscriptions Subscriptions Subscriptions Price increases NEW Price …" at bounding box center [510, 331] width 1021 height 663
type input "*******"
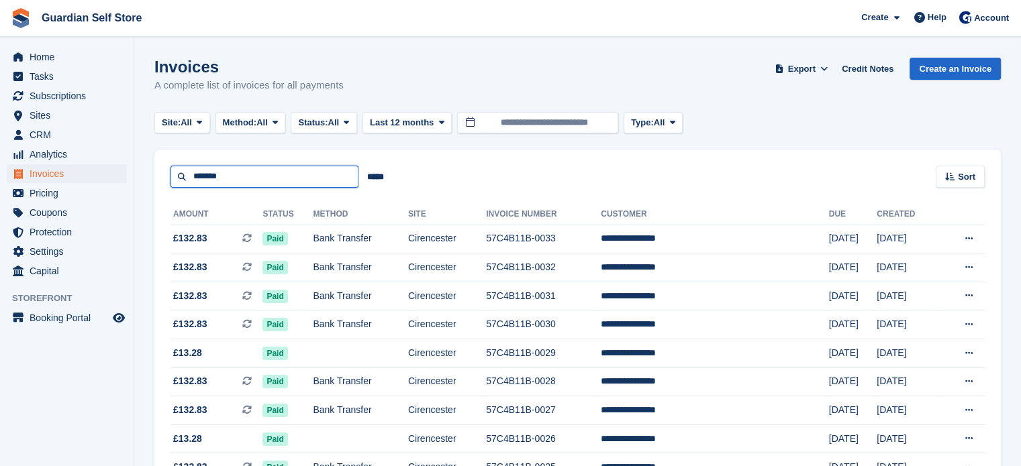
drag, startPoint x: 234, startPoint y: 187, endPoint x: 99, endPoint y: 181, distance: 134.4
type input "******"
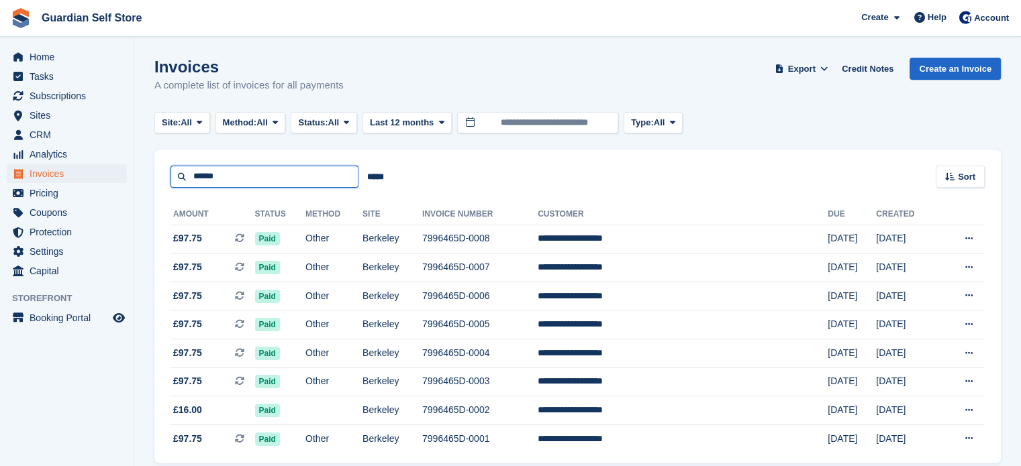
drag, startPoint x: 223, startPoint y: 182, endPoint x: 27, endPoint y: 170, distance: 196.3
click at [27, 170] on div "Home Tasks Subscriptions Subscriptions Subscriptions Price increases NEW Price …" at bounding box center [510, 260] width 1021 height 520
type input "****"
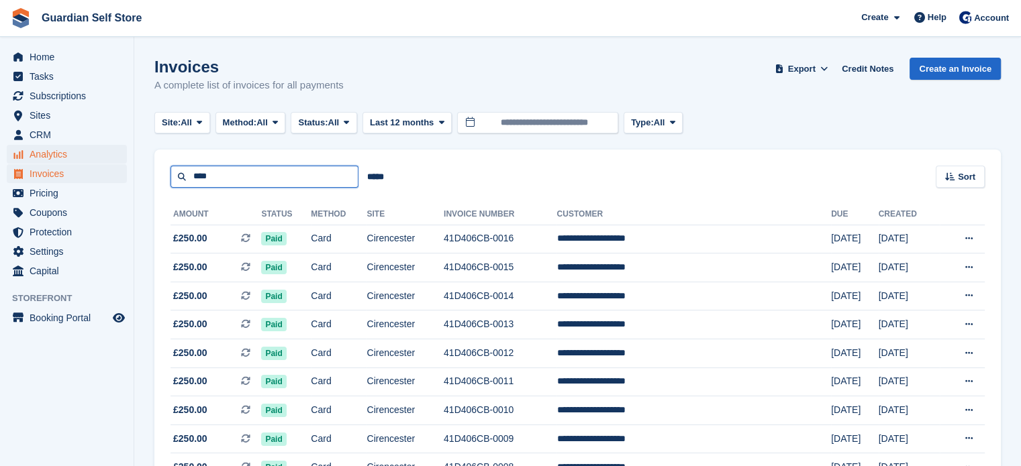
drag, startPoint x: 213, startPoint y: 185, endPoint x: 77, endPoint y: 149, distance: 140.8
click at [77, 149] on div "Home Tasks Subscriptions Subscriptions Subscriptions Price increases NEW Price …" at bounding box center [510, 331] width 1021 height 663
type input "****"
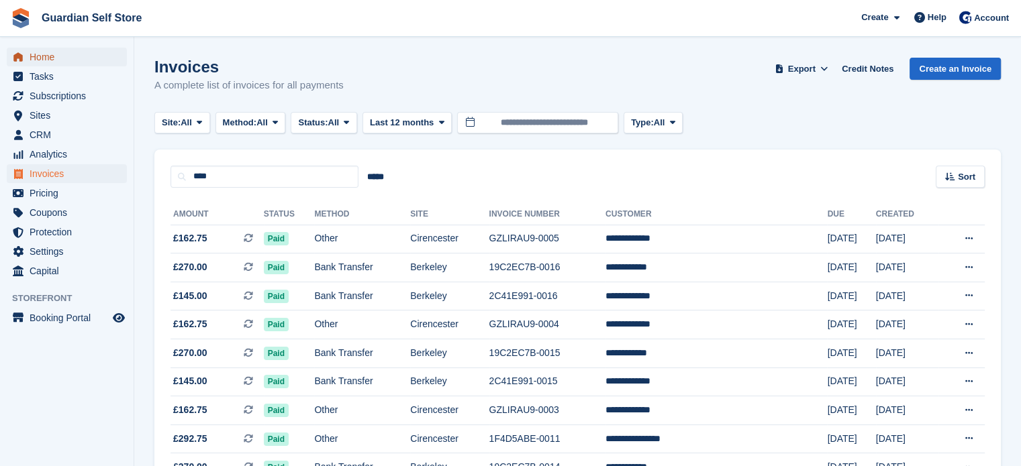
click at [67, 62] on span "Home" at bounding box center [70, 57] width 81 height 19
